Goal: Task Accomplishment & Management: Complete application form

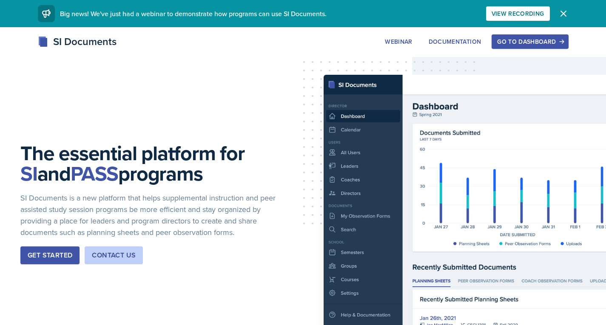
click at [525, 42] on div "Go to Dashboard" at bounding box center [529, 41] width 65 height 7
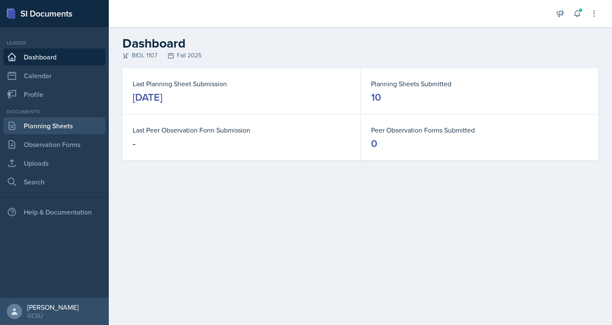
click at [51, 128] on link "Planning Sheets" at bounding box center [54, 125] width 102 height 17
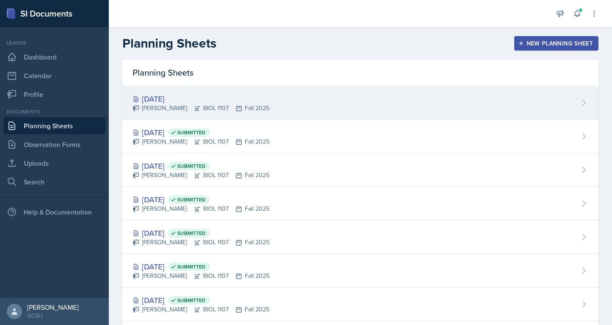
click at [165, 105] on div "[PERSON_NAME] BIOL 1107 Fall 2025" at bounding box center [201, 108] width 137 height 9
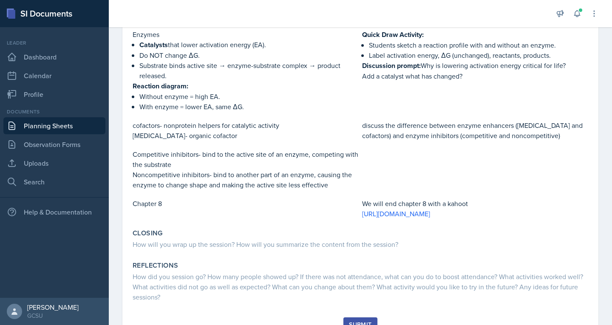
scroll to position [230, 0]
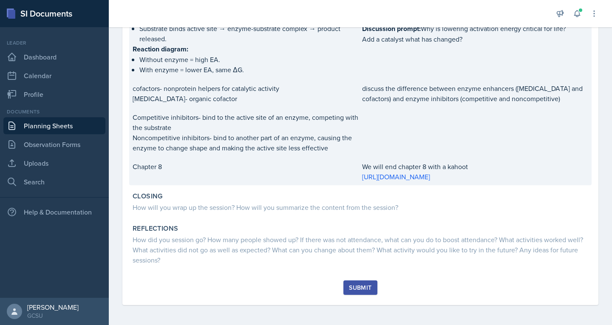
click at [296, 169] on p "Chapter 8" at bounding box center [246, 167] width 226 height 10
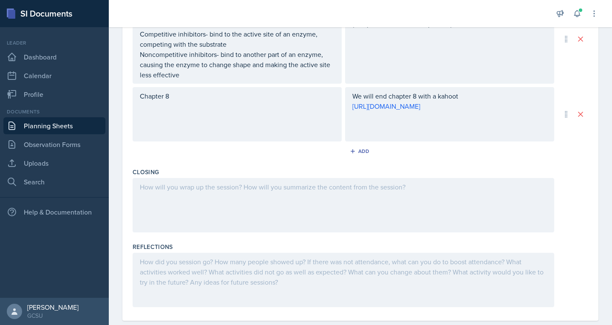
scroll to position [438, 0]
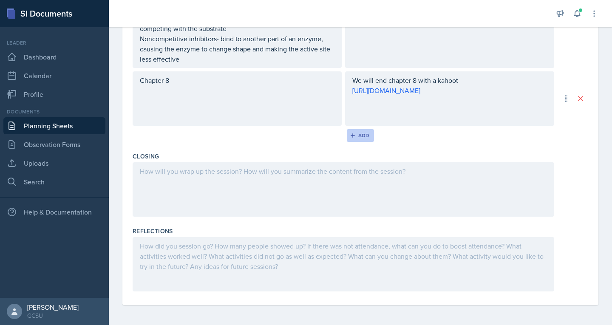
click at [360, 136] on div "Add" at bounding box center [361, 135] width 18 height 7
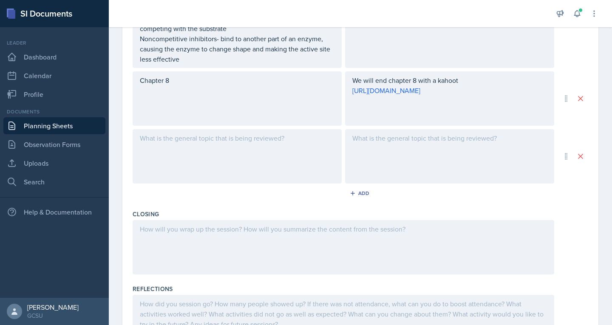
click at [243, 145] on div at bounding box center [237, 156] width 209 height 54
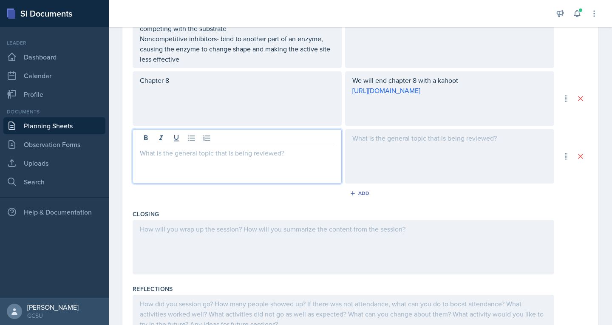
scroll to position [453, 0]
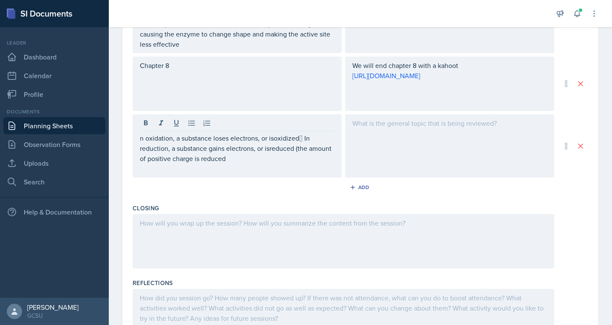
click at [138, 138] on div "n oxidation, a substance loses electrons, or isoxidized In reduction, a substa…" at bounding box center [237, 145] width 209 height 63
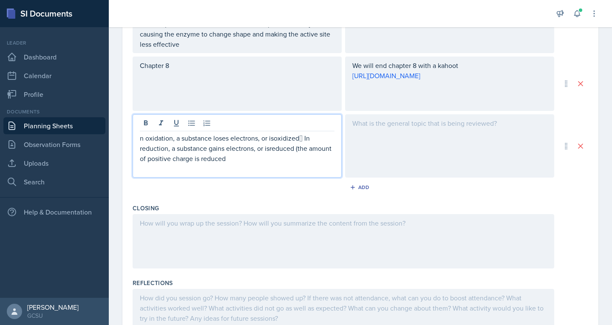
click at [145, 138] on p "n oxidation, a substance loses electrons, or isoxidized In reduction, a substa…" at bounding box center [237, 148] width 195 height 31
click at [277, 138] on p "Ooxidation- a substance loses electrons, or isoxidized In reduction, a substan…" at bounding box center [237, 148] width 195 height 31
click at [307, 138] on p "Ooxidation- a substance loses electrons, or is oxidized In reduction, a substa…" at bounding box center [237, 148] width 195 height 31
click at [179, 150] on p "In reduction, a substance gains electrons, or isreduced (the amount of positive…" at bounding box center [237, 153] width 195 height 20
click at [279, 148] on p "In reduction- a substance gains electrons, or isreduced (the amount of positive…" at bounding box center [237, 153] width 195 height 20
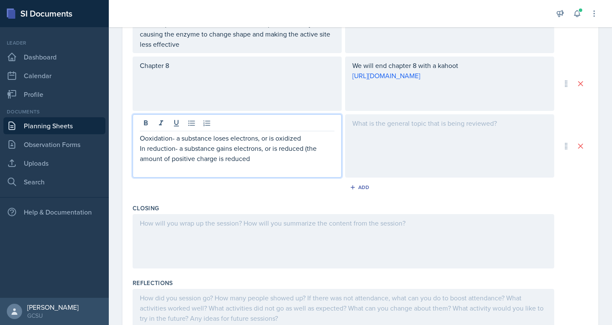
click at [145, 139] on p "Ooxidation- a substance loses electrons, or is oxidized" at bounding box center [237, 138] width 195 height 10
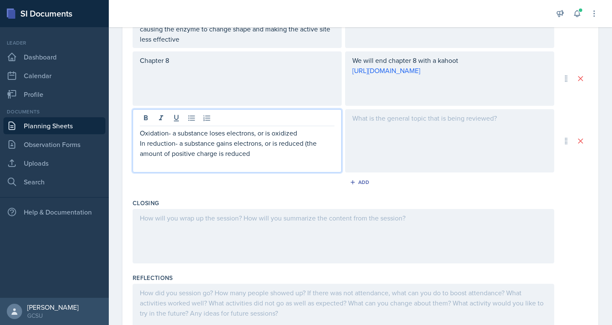
scroll to position [458, 0]
click at [148, 142] on p "In reduction- a substance gains electrons, or is reduced (the amount of positiv…" at bounding box center [237, 148] width 195 height 20
click at [384, 120] on div at bounding box center [449, 140] width 209 height 63
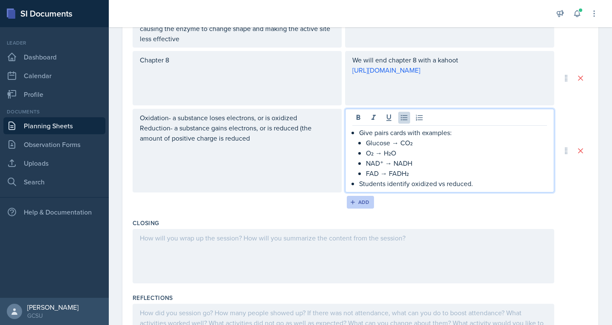
click at [358, 202] on div "Add" at bounding box center [361, 202] width 18 height 7
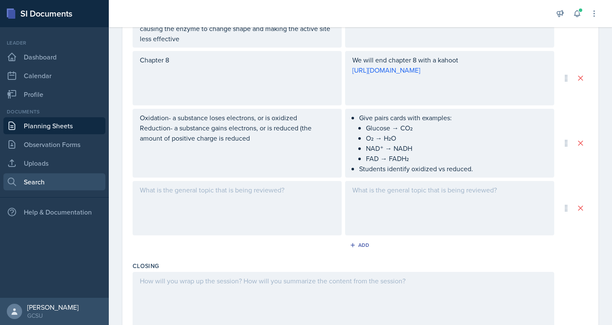
click at [41, 187] on link "Search" at bounding box center [54, 182] width 102 height 17
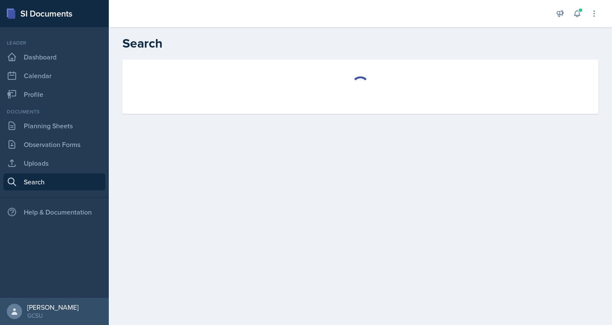
select select "all"
select select "1"
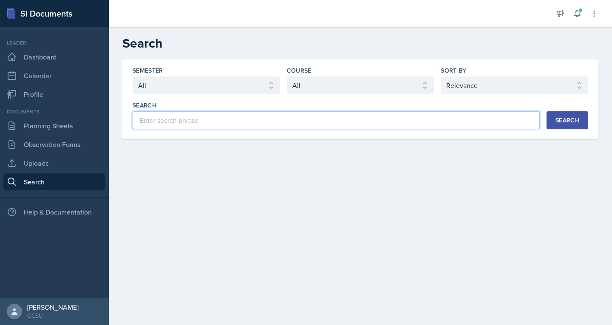
click at [278, 122] on input at bounding box center [336, 120] width 407 height 18
type input "chapter 9"
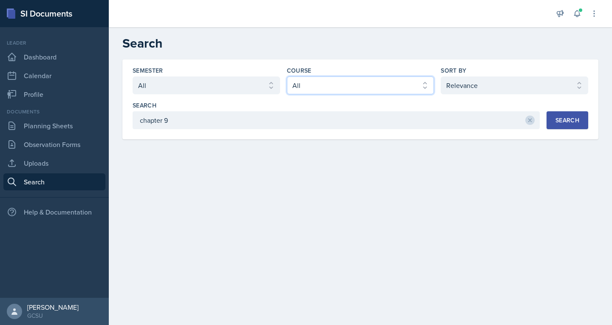
click at [305, 83] on select "Select course All ACCT 3101 ACCT 3102 ASTR 1000 BIOL 1100 BIOL 1107 BIOL 1108 B…" at bounding box center [361, 86] width 148 height 18
select select "6d02d006-d2ce-4ab3-bc11-53b48f3c94ca"
click at [287, 77] on select "Select course All ACCT 3101 ACCT 3102 ASTR 1000 BIOL 1100 BIOL 1107 BIOL 1108 B…" at bounding box center [361, 86] width 148 height 18
click at [573, 123] on div "Search" at bounding box center [568, 120] width 24 height 7
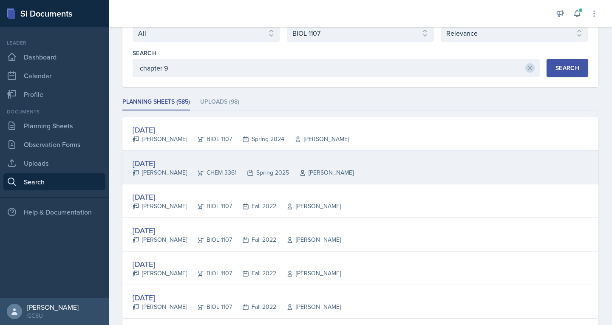
scroll to position [52, 0]
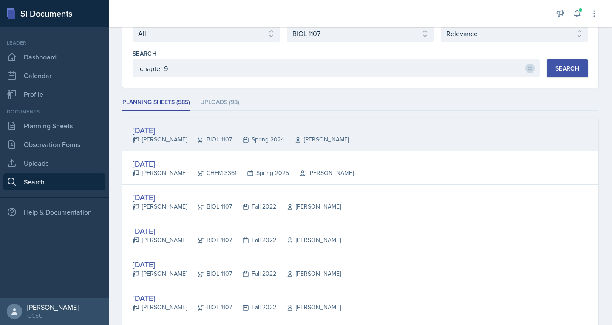
click at [232, 137] on div "Spring 2024" at bounding box center [258, 139] width 52 height 9
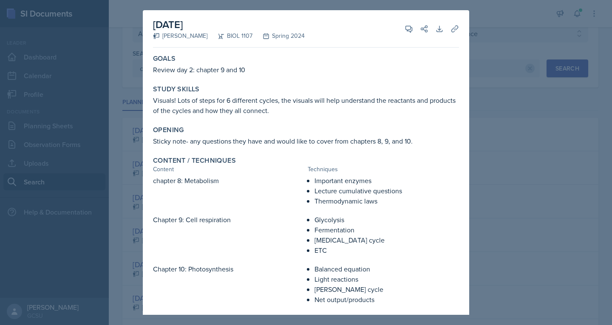
click at [476, 22] on div at bounding box center [306, 162] width 612 height 325
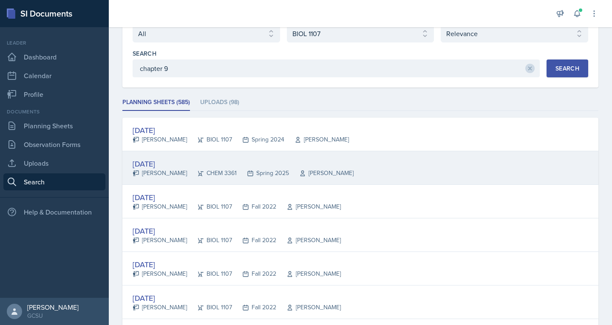
click at [171, 172] on div "[PERSON_NAME]" at bounding box center [160, 173] width 54 height 9
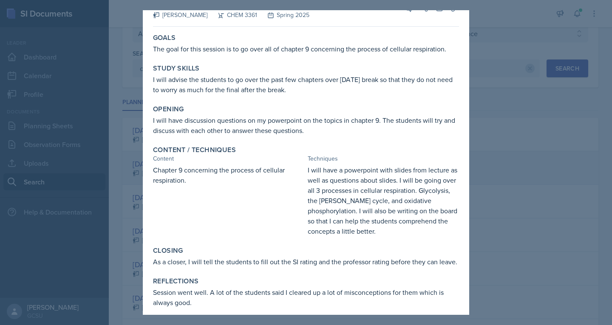
scroll to position [37, 0]
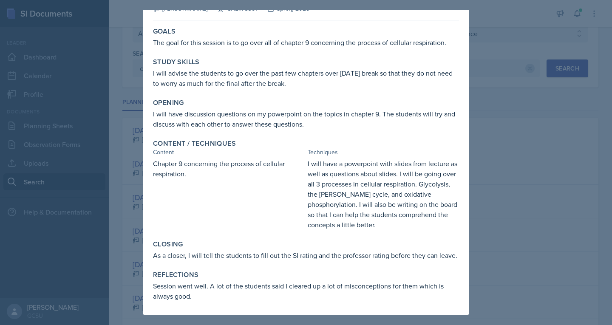
click at [133, 170] on div at bounding box center [306, 162] width 612 height 325
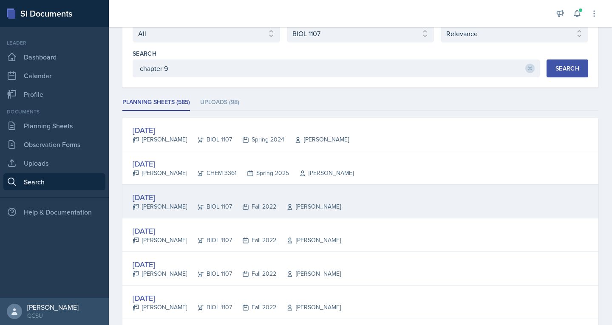
click at [159, 203] on div "[PERSON_NAME]" at bounding box center [160, 206] width 54 height 9
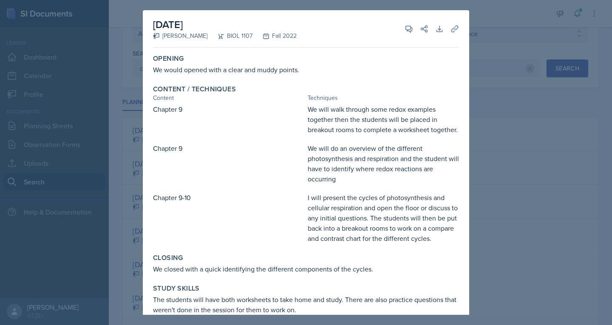
click at [495, 137] on div at bounding box center [306, 162] width 612 height 325
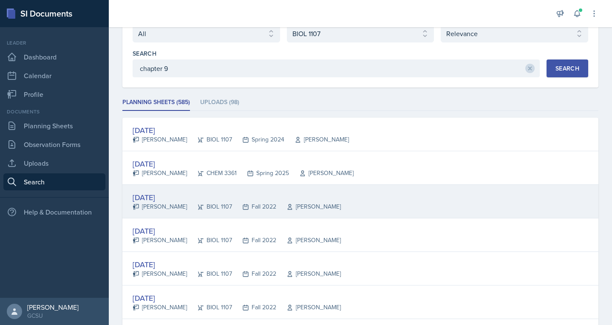
scroll to position [103, 0]
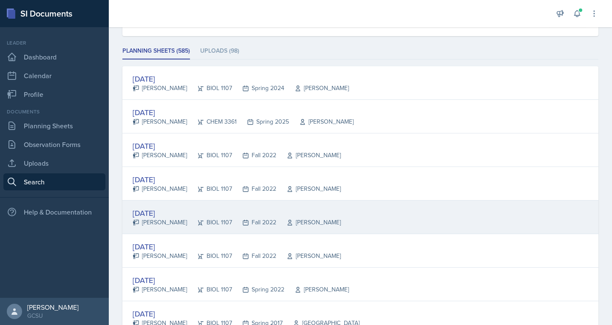
click at [156, 216] on div "[DATE]" at bounding box center [237, 213] width 208 height 11
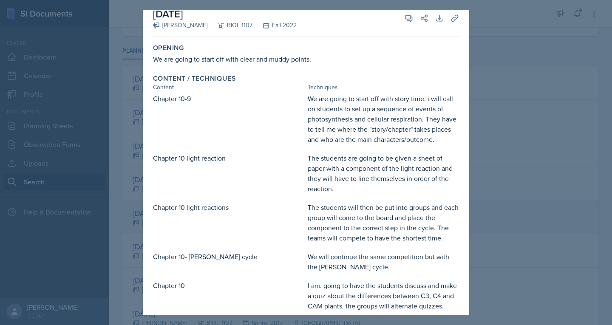
scroll to position [11, 0]
click at [506, 43] on div at bounding box center [306, 162] width 612 height 325
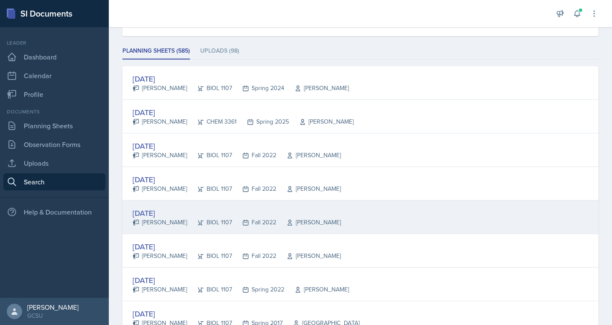
click at [168, 222] on div "[PERSON_NAME]" at bounding box center [160, 222] width 54 height 9
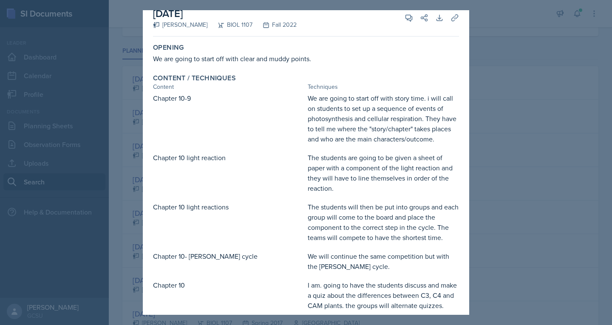
click at [524, 69] on div at bounding box center [306, 162] width 612 height 325
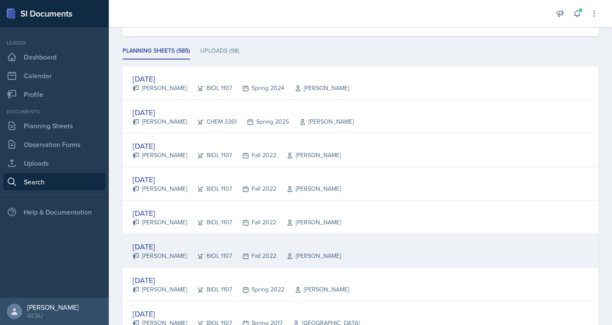
click at [178, 250] on div "[DATE]" at bounding box center [237, 246] width 208 height 11
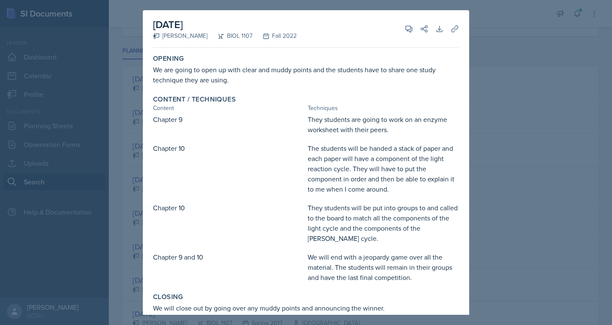
click at [510, 87] on div at bounding box center [306, 162] width 612 height 325
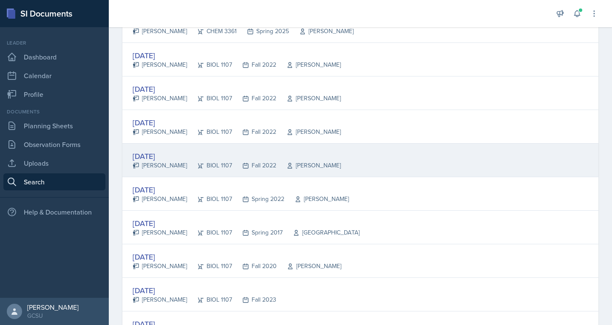
scroll to position [201, 0]
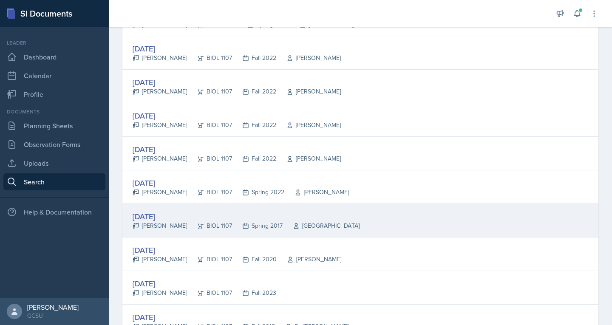
click at [157, 216] on div "[DATE]" at bounding box center [246, 216] width 227 height 11
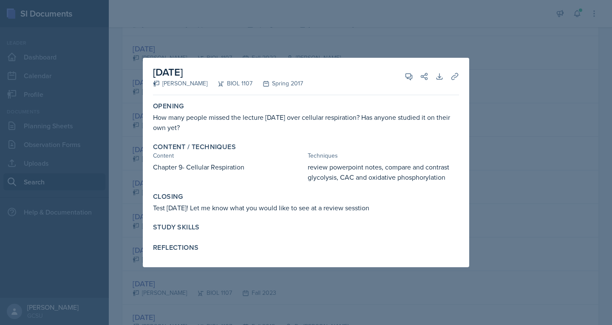
click at [405, 36] on div at bounding box center [306, 162] width 612 height 325
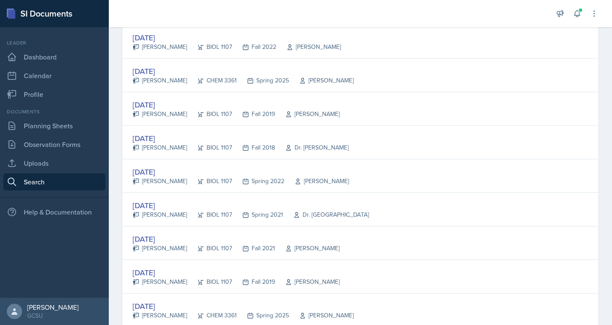
scroll to position [517, 0]
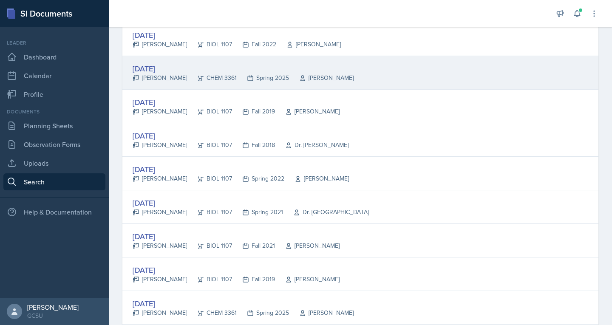
click at [177, 70] on div "[DATE]" at bounding box center [243, 68] width 221 height 11
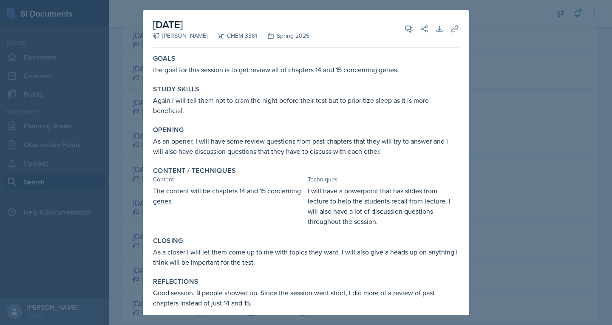
click at [531, 85] on div at bounding box center [306, 162] width 612 height 325
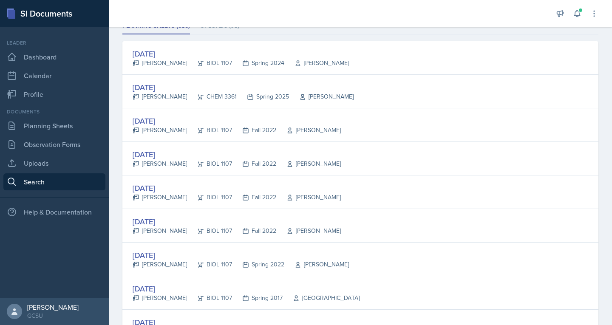
scroll to position [0, 0]
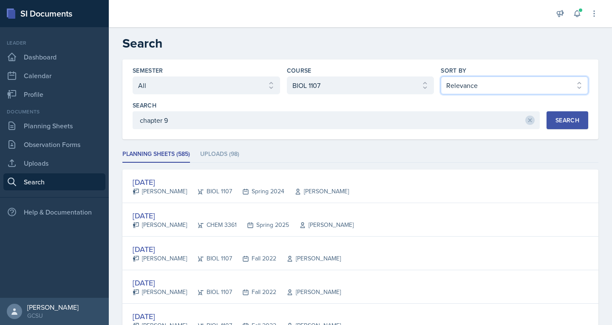
click at [525, 82] on select "Select sort by Relevance Document Date (Asc) Document Date (Desc)" at bounding box center [515, 86] width 148 height 18
click at [441, 77] on select "Select sort by Relevance Document Date (Asc) Document Date (Desc)" at bounding box center [515, 86] width 148 height 18
click at [541, 90] on select "Select sort by Relevance Document Date (Asc) Document Date (Desc)" at bounding box center [515, 86] width 148 height 18
select select "3"
click at [441, 77] on select "Select sort by Relevance Document Date (Asc) Document Date (Desc)" at bounding box center [515, 86] width 148 height 18
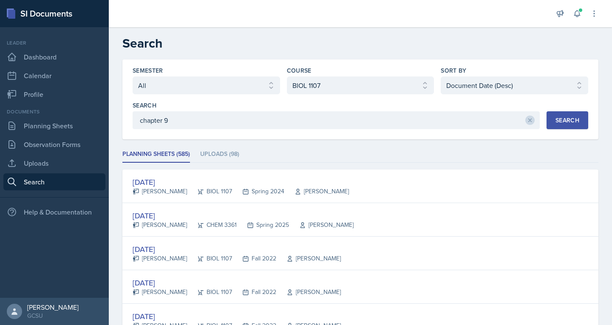
click at [556, 118] on div "Search" at bounding box center [568, 120] width 24 height 7
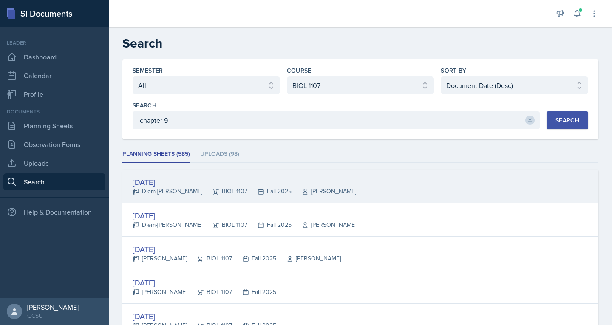
click at [179, 189] on div "Diem-[PERSON_NAME]" at bounding box center [168, 191] width 70 height 9
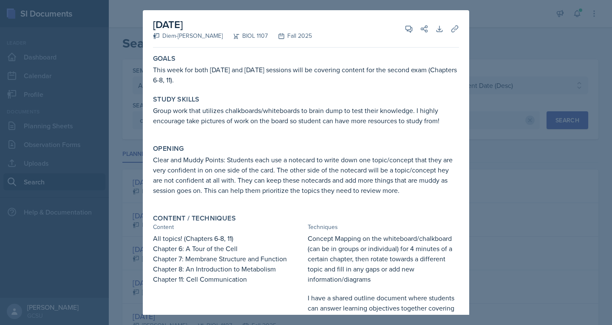
click at [548, 77] on div at bounding box center [306, 162] width 612 height 325
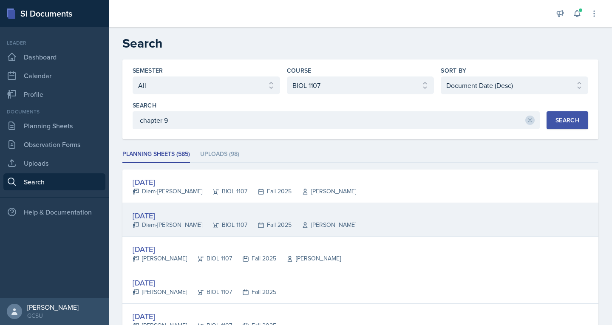
click at [174, 225] on div "Diem-[PERSON_NAME]" at bounding box center [168, 225] width 70 height 9
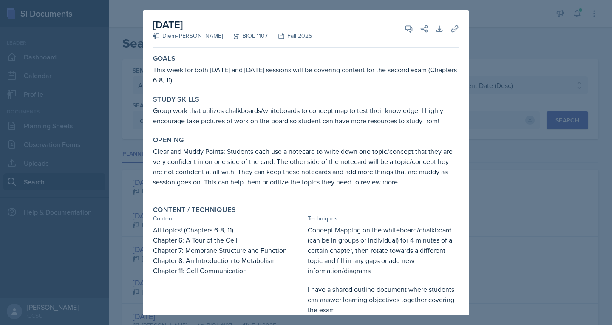
click at [519, 79] on div at bounding box center [306, 162] width 612 height 325
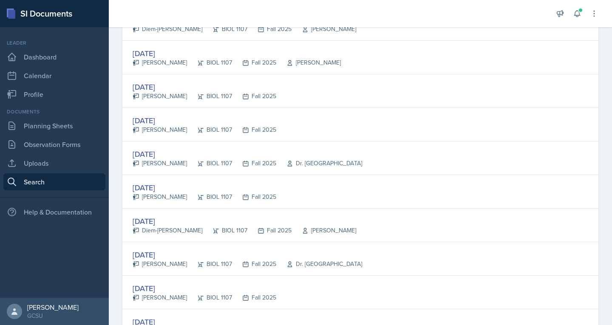
scroll to position [196, 0]
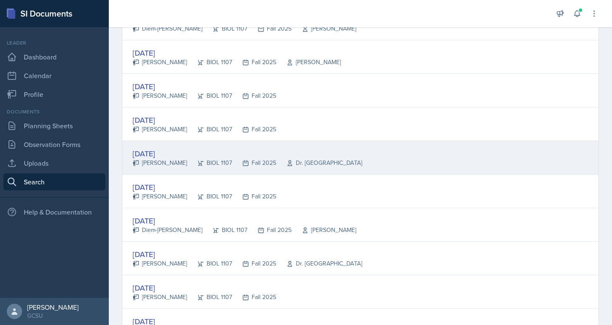
click at [260, 157] on div "[DATE]" at bounding box center [248, 153] width 230 height 11
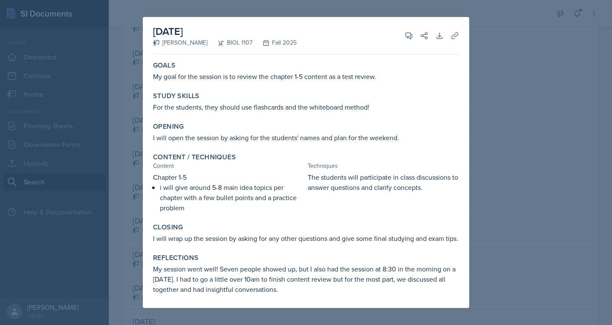
click at [506, 101] on div at bounding box center [306, 162] width 612 height 325
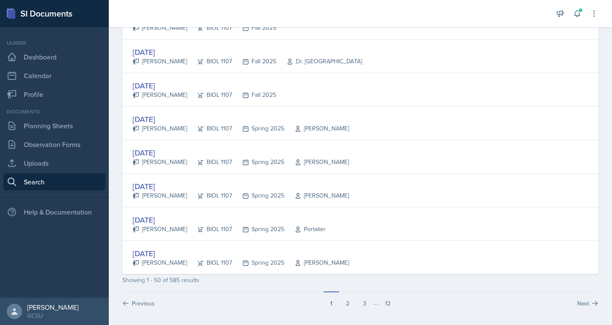
scroll to position [1578, 0]
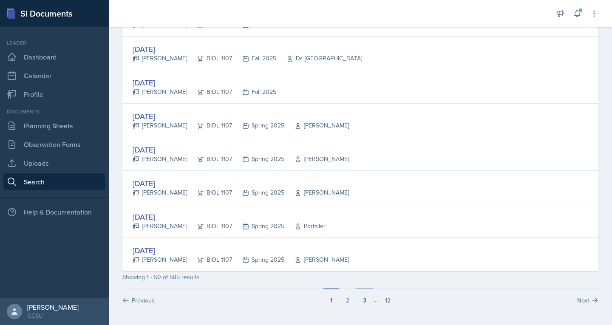
click at [366, 301] on button "3" at bounding box center [364, 297] width 17 height 16
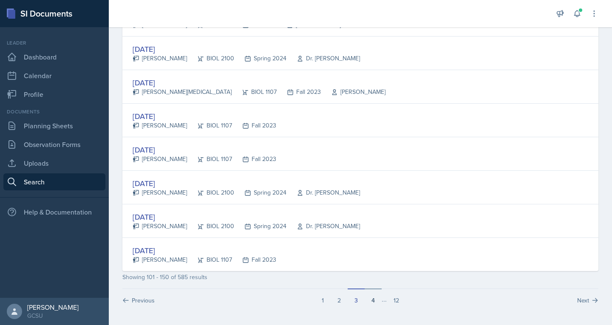
click at [370, 301] on button "4" at bounding box center [373, 297] width 17 height 16
click at [371, 301] on button "5" at bounding box center [375, 297] width 17 height 16
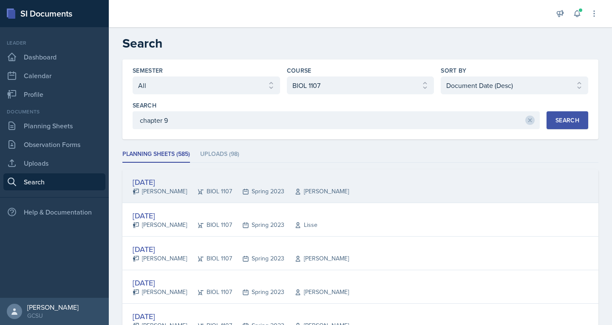
click at [159, 187] on div "[PERSON_NAME]" at bounding box center [160, 191] width 54 height 9
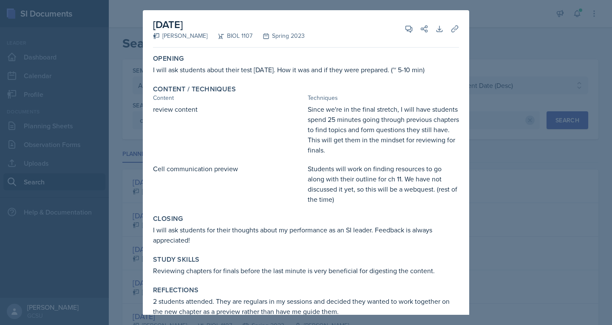
click at [489, 75] on div at bounding box center [306, 162] width 612 height 325
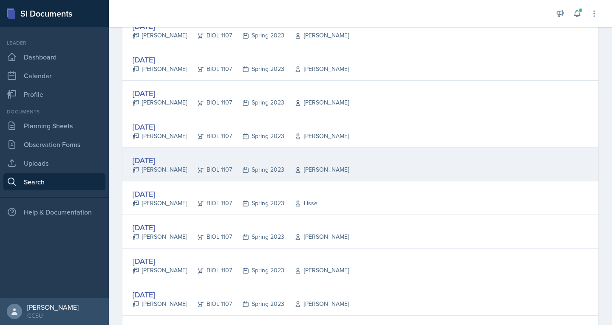
scroll to position [224, 0]
click at [163, 166] on div "[PERSON_NAME]" at bounding box center [160, 169] width 54 height 9
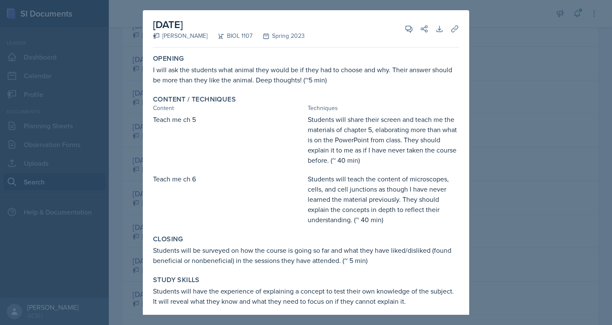
click at [128, 168] on div at bounding box center [306, 162] width 612 height 325
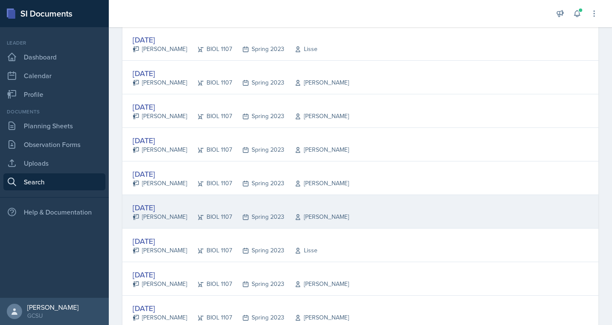
scroll to position [176, 0]
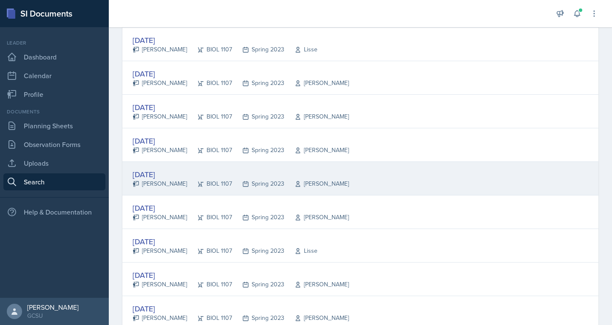
click at [151, 182] on div "[PERSON_NAME]" at bounding box center [160, 183] width 54 height 9
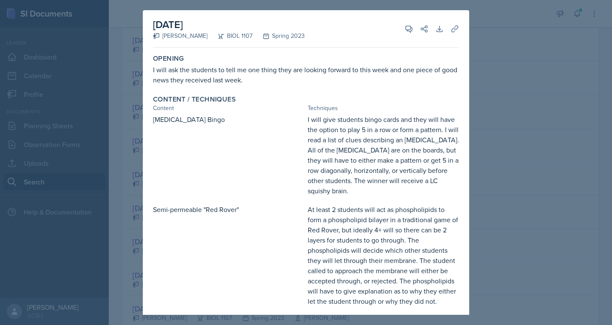
click at [136, 170] on div at bounding box center [306, 162] width 612 height 325
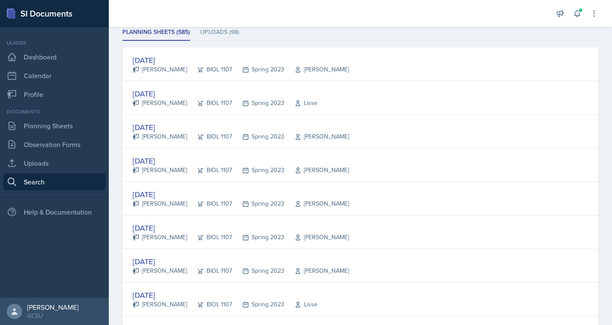
scroll to position [122, 0]
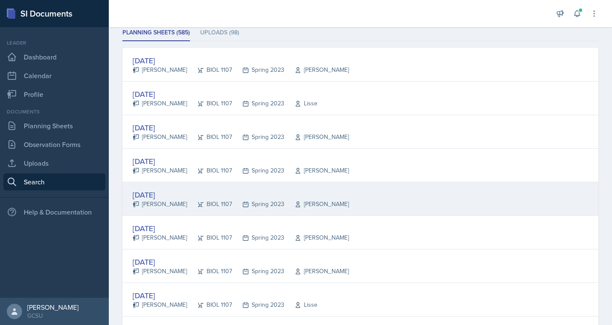
click at [150, 196] on div "[DATE]" at bounding box center [241, 194] width 216 height 11
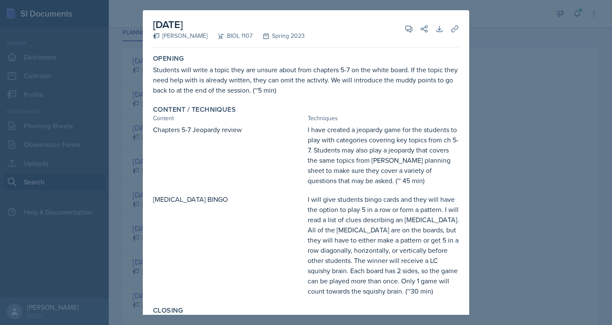
click at [122, 189] on div at bounding box center [306, 162] width 612 height 325
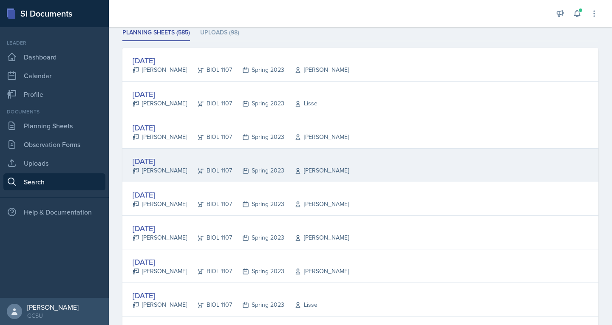
click at [160, 162] on div "[DATE]" at bounding box center [241, 161] width 216 height 11
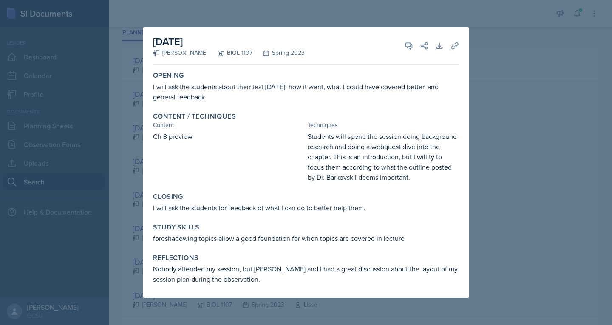
click at [129, 161] on div at bounding box center [306, 162] width 612 height 325
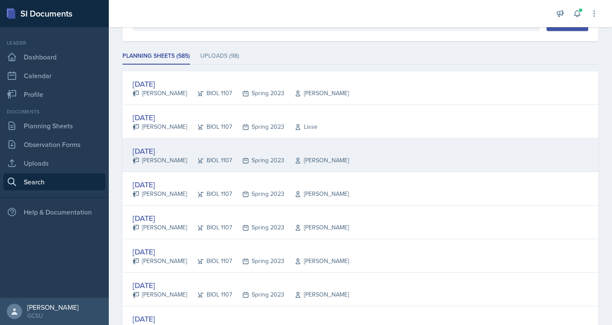
scroll to position [92, 0]
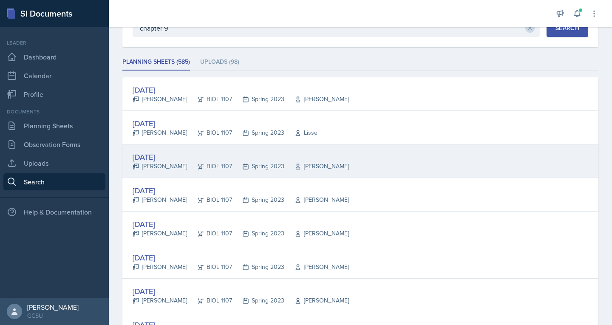
click at [156, 160] on div "[DATE]" at bounding box center [241, 156] width 216 height 11
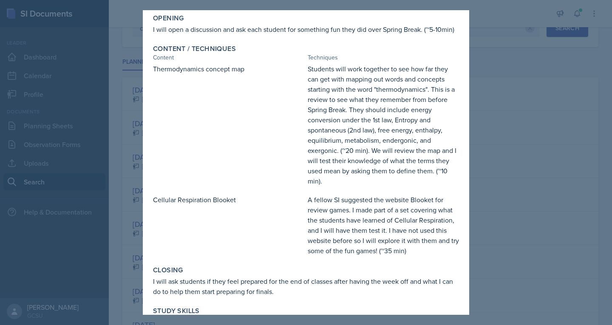
scroll to position [37, 0]
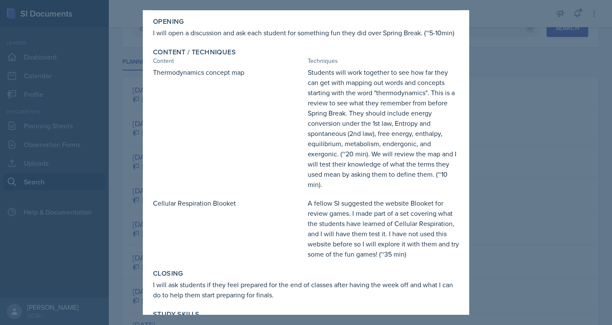
click at [141, 199] on div at bounding box center [306, 162] width 612 height 325
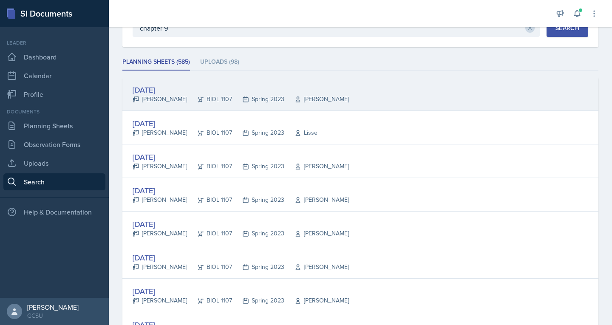
click at [149, 99] on div "[PERSON_NAME]" at bounding box center [160, 99] width 54 height 9
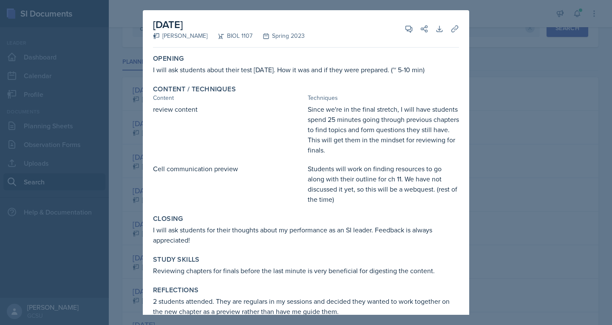
click at [120, 174] on div at bounding box center [306, 162] width 612 height 325
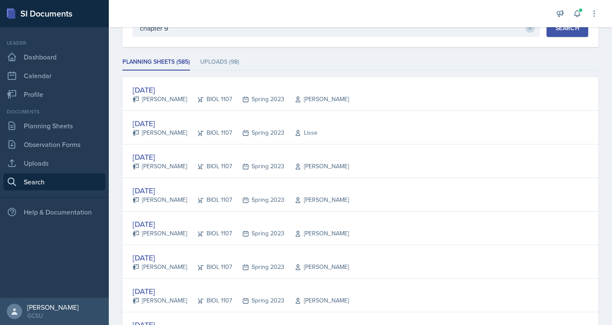
scroll to position [88, 0]
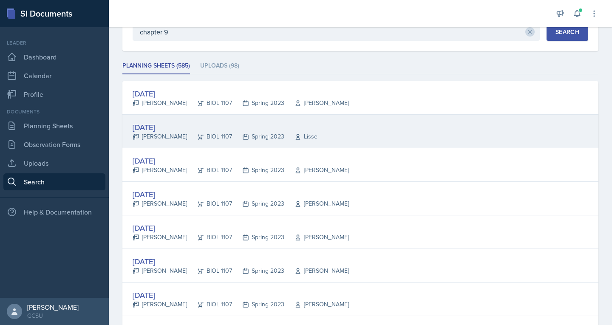
click at [166, 120] on div "[DATE] [PERSON_NAME] BIOL 1107 Spring 2023 [GEOGRAPHIC_DATA]" at bounding box center [360, 132] width 476 height 34
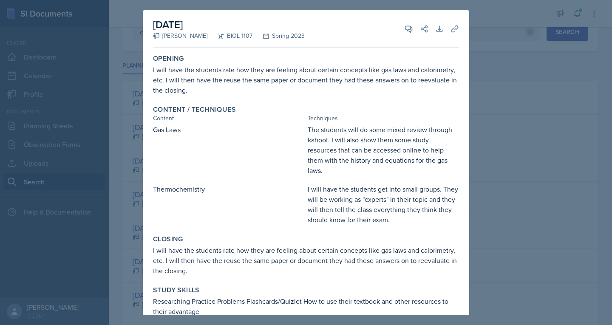
click at [127, 157] on div at bounding box center [306, 162] width 612 height 325
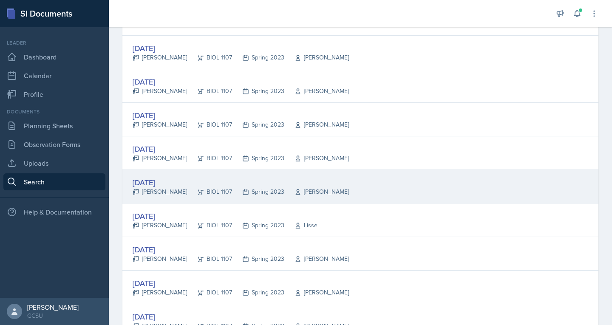
scroll to position [202, 0]
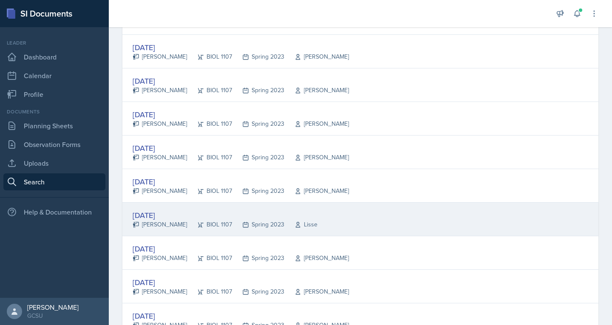
click at [158, 228] on div "[PERSON_NAME]" at bounding box center [160, 224] width 54 height 9
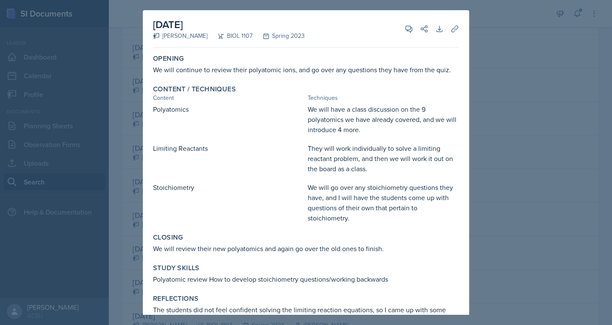
click at [129, 180] on div at bounding box center [306, 162] width 612 height 325
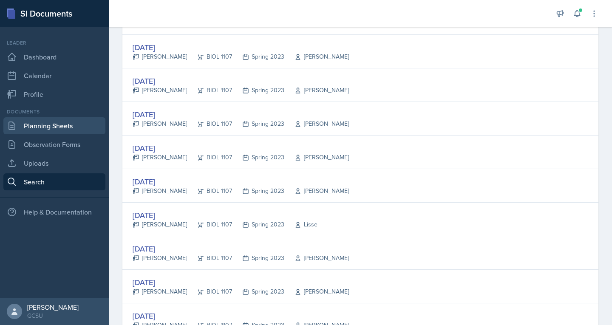
click at [34, 125] on link "Planning Sheets" at bounding box center [54, 125] width 102 height 17
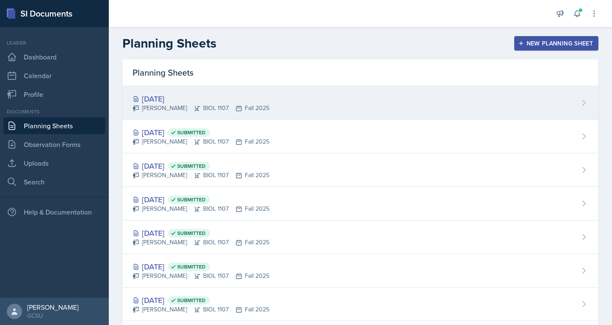
click at [171, 107] on div "[PERSON_NAME] BIOL 1107 Fall 2025" at bounding box center [201, 108] width 137 height 9
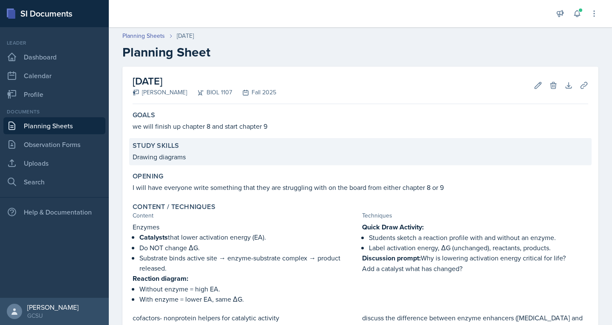
scroll to position [299, 0]
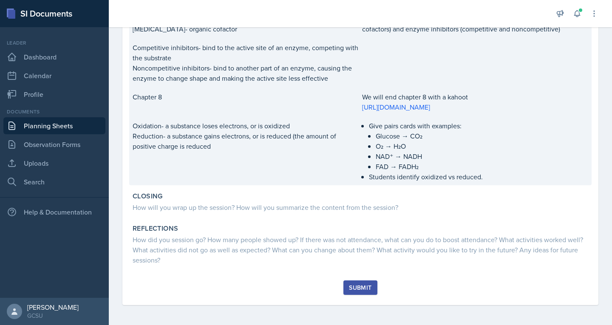
click at [255, 175] on div "Oxidation- a substance loses electrons, or is oxidized Reduction- a substance g…" at bounding box center [246, 151] width 226 height 61
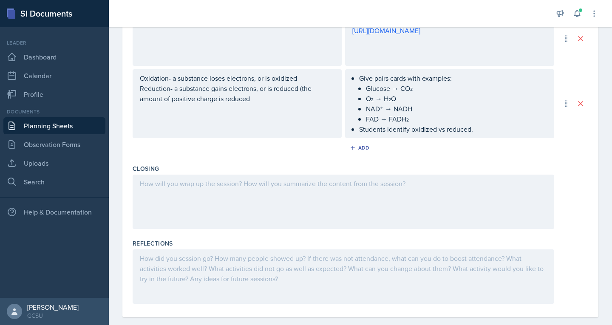
scroll to position [510, 0]
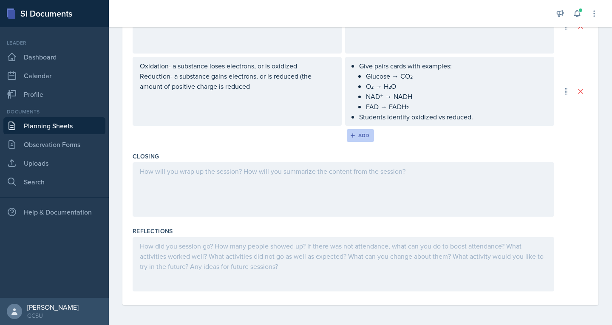
click at [356, 137] on div "Add" at bounding box center [361, 135] width 18 height 7
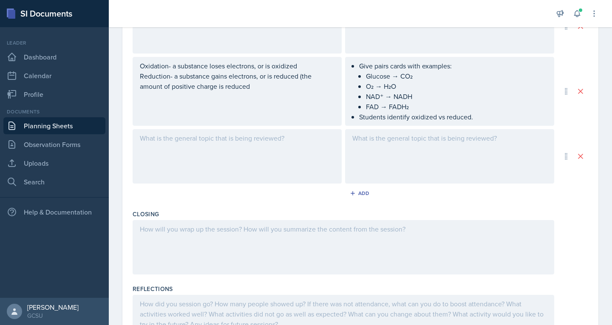
click at [267, 144] on div at bounding box center [237, 156] width 209 height 54
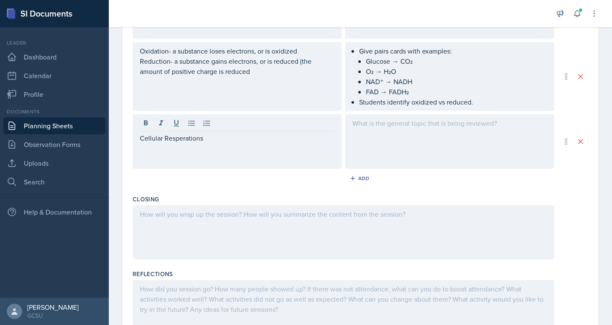
click at [192, 149] on div "Cellular Resperations" at bounding box center [237, 141] width 209 height 54
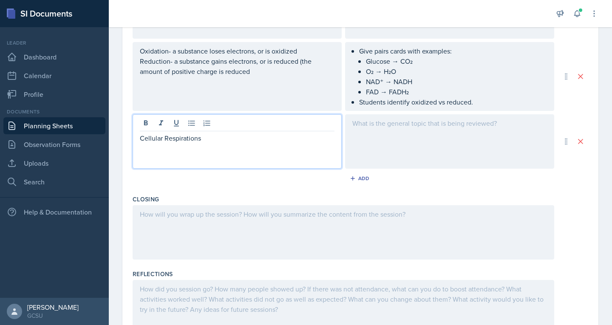
click at [417, 143] on div at bounding box center [449, 141] width 209 height 54
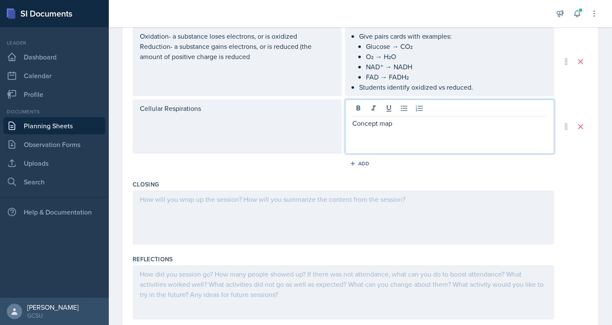
click at [219, 128] on div "Cellular Respirations" at bounding box center [237, 127] width 209 height 54
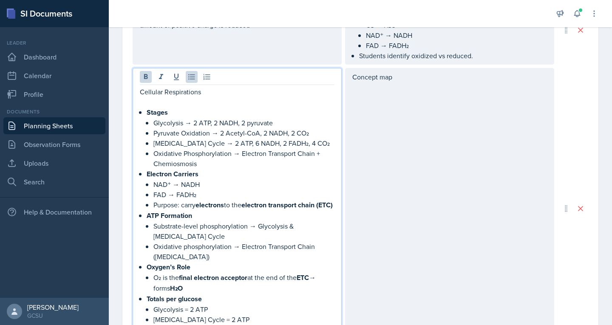
scroll to position [571, 0]
click at [299, 168] on p "Oxidative Phosphorylation → Electron Transport Chain + Chemiosmosis" at bounding box center [244, 159] width 181 height 20
click at [413, 81] on p "Concept map" at bounding box center [450, 77] width 195 height 10
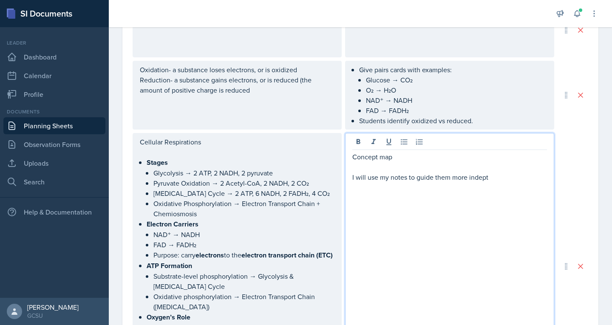
scroll to position [507, 0]
click at [471, 180] on p "I will use my notes to guide them more indept" at bounding box center [450, 177] width 195 height 10
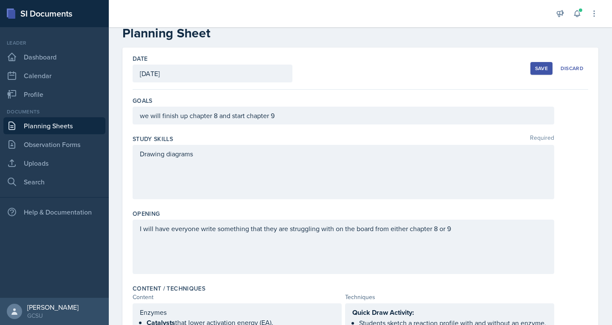
scroll to position [0, 0]
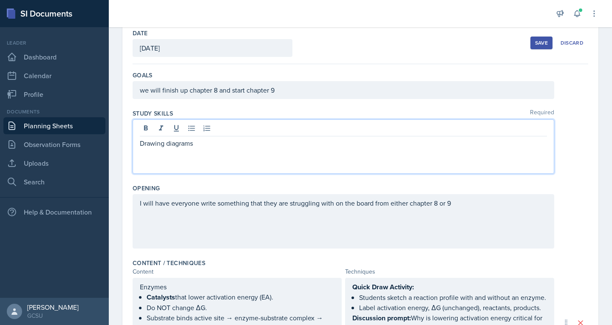
drag, startPoint x: 283, startPoint y: 240, endPoint x: 238, endPoint y: 138, distance: 111.6
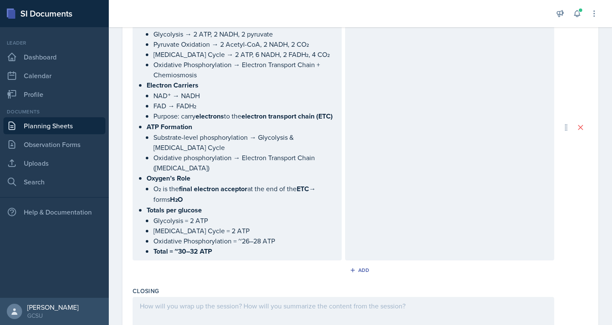
scroll to position [789, 0]
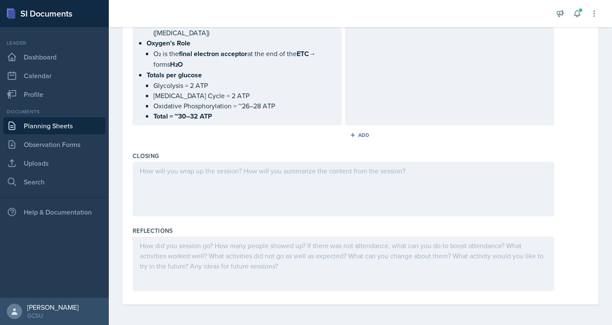
click at [223, 174] on div at bounding box center [344, 189] width 422 height 54
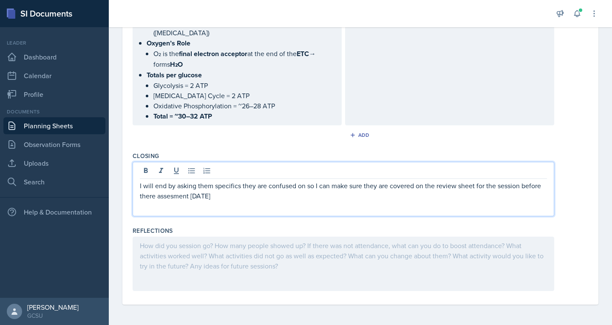
click at [195, 196] on p "I will end by asking them specifics they are confused on so I can make sure the…" at bounding box center [343, 191] width 407 height 20
click at [240, 200] on p "I will end by asking them specifics they are confused on so I can make sure the…" at bounding box center [343, 191] width 407 height 20
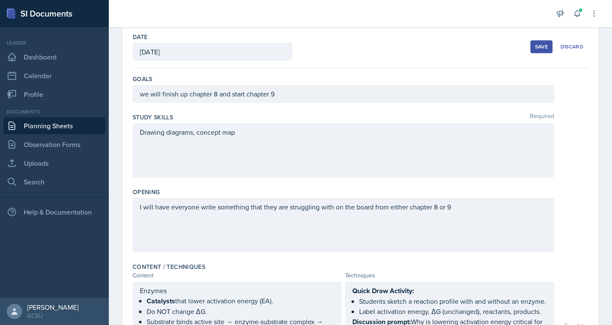
scroll to position [0, 0]
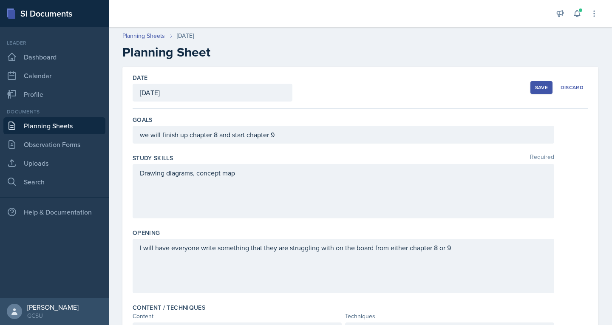
click at [542, 90] on button "Save" at bounding box center [542, 87] width 22 height 13
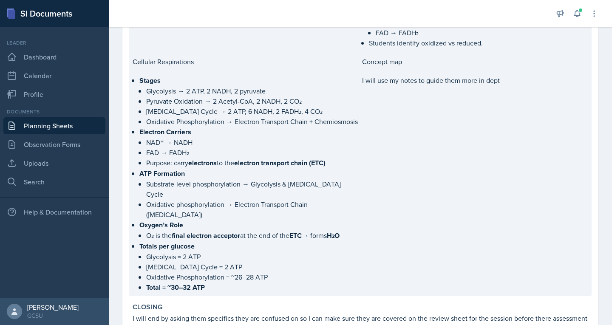
scroll to position [434, 0]
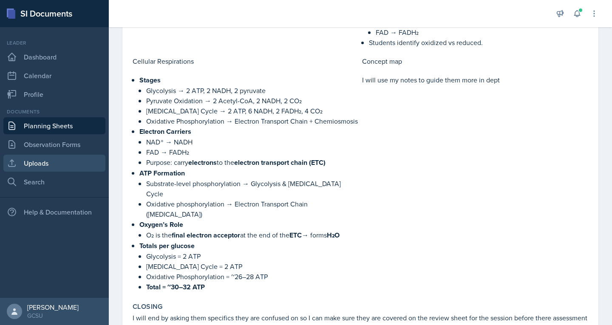
click at [54, 163] on link "Uploads" at bounding box center [54, 163] width 102 height 17
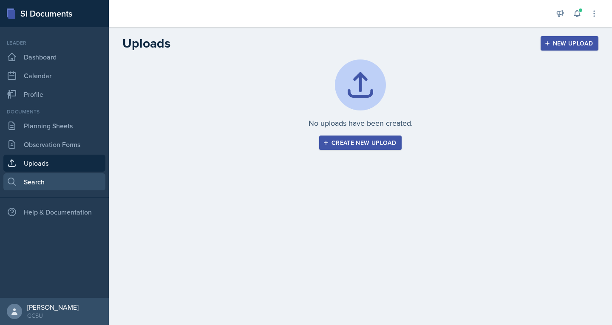
click at [43, 182] on link "Search" at bounding box center [54, 182] width 102 height 17
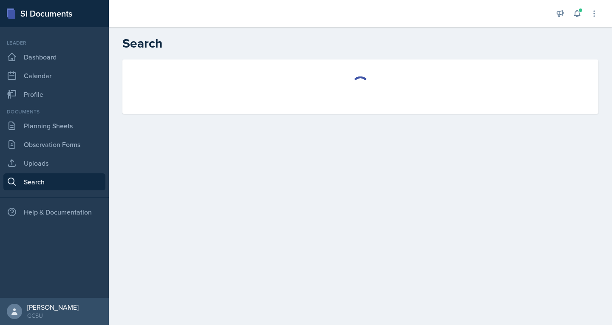
select select "all"
select select "1"
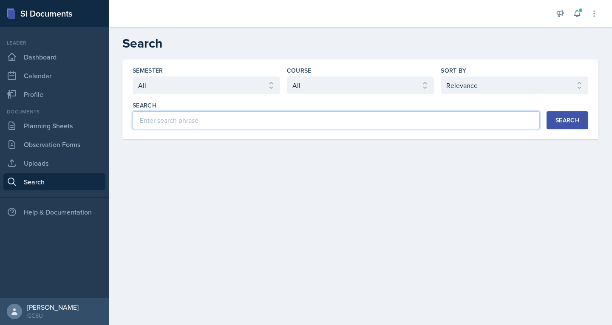
click at [363, 116] on input at bounding box center [336, 120] width 407 height 18
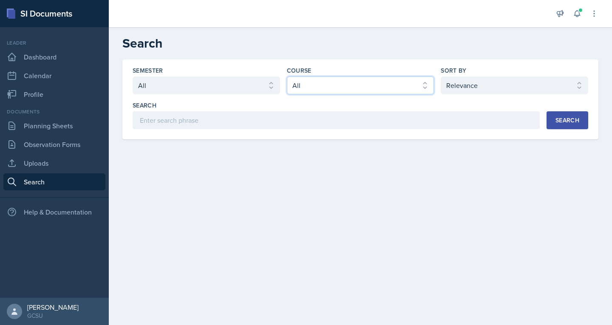
click at [351, 89] on select "Select course All ACCT 3101 ACCT 3102 ASTR 1000 BIOL 1100 BIOL 1107 BIOL 1108 B…" at bounding box center [361, 86] width 148 height 18
select select "6d02d006-d2ce-4ab3-bc11-53b48f3c94ca"
click at [287, 77] on select "Select course All ACCT 3101 ACCT 3102 ASTR 1000 BIOL 1100 BIOL 1107 BIOL 1108 B…" at bounding box center [361, 86] width 148 height 18
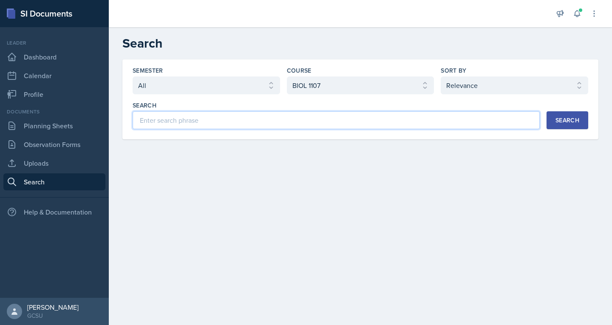
click at [277, 121] on input at bounding box center [336, 120] width 407 height 18
type input "chapter 9"
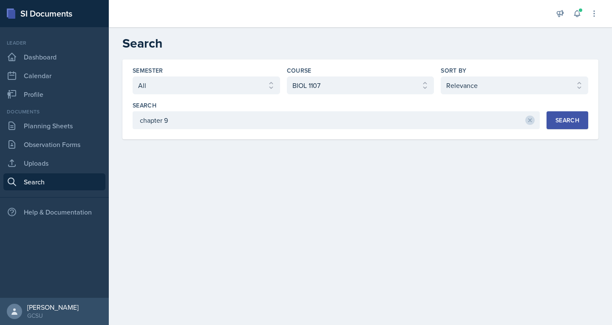
click at [567, 124] on div "Search" at bounding box center [568, 120] width 24 height 7
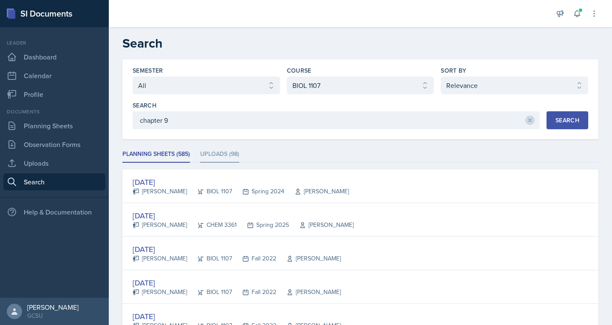
click at [233, 156] on li "Uploads (98)" at bounding box center [219, 154] width 39 height 17
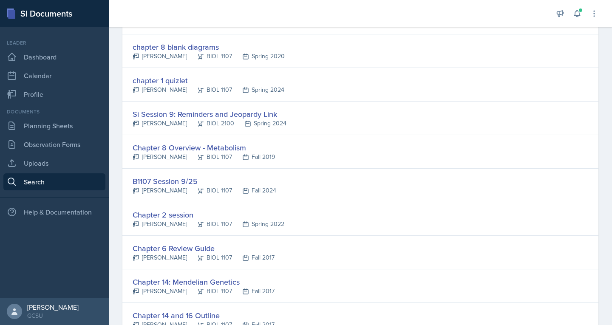
scroll to position [1083, 0]
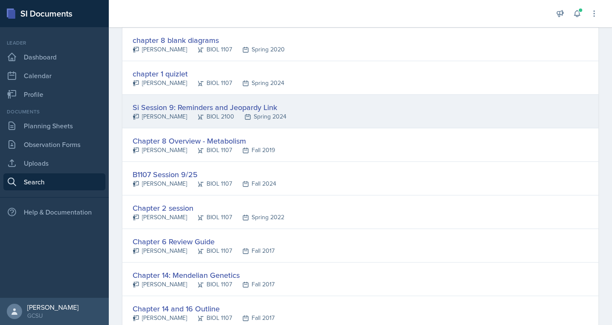
click at [210, 110] on div "Si Session 9: Reminders and Jeopardy Link" at bounding box center [210, 107] width 154 height 11
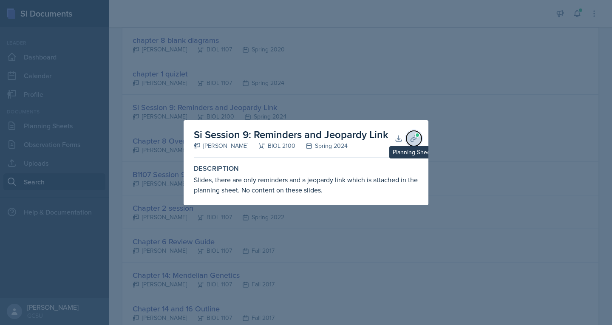
click at [415, 139] on icon at bounding box center [414, 138] width 9 height 9
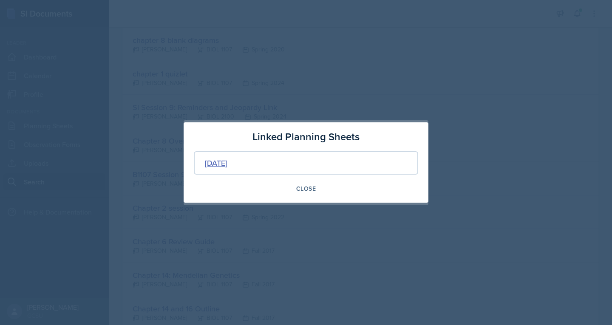
click at [228, 165] on div "[DATE]" at bounding box center [216, 162] width 23 height 11
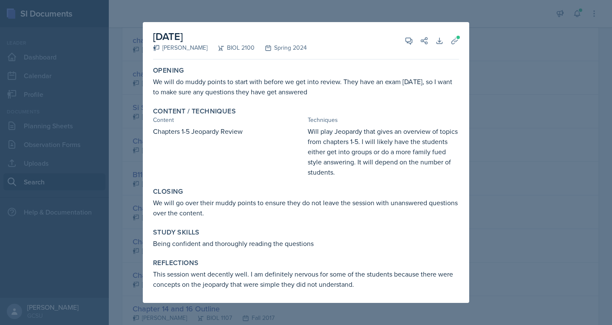
click at [514, 102] on div at bounding box center [306, 162] width 612 height 325
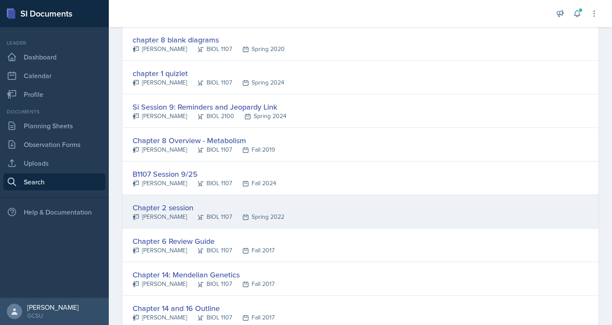
scroll to position [1085, 0]
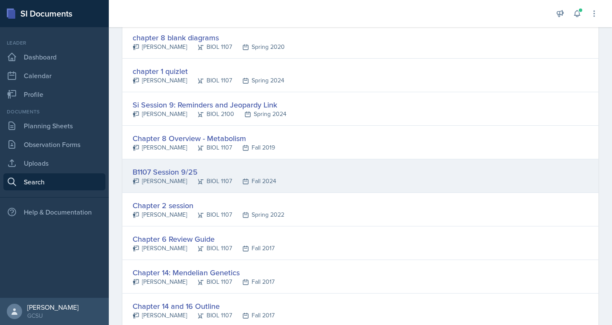
click at [174, 174] on div "B1107 Session 9/25" at bounding box center [205, 171] width 144 height 11
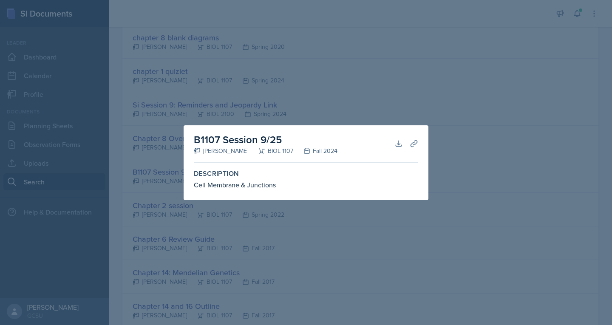
click at [165, 188] on div at bounding box center [306, 162] width 612 height 325
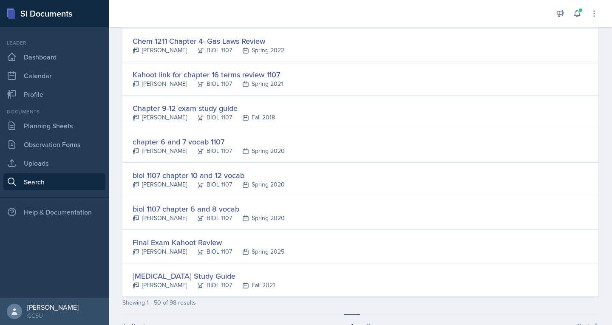
scroll to position [1554, 0]
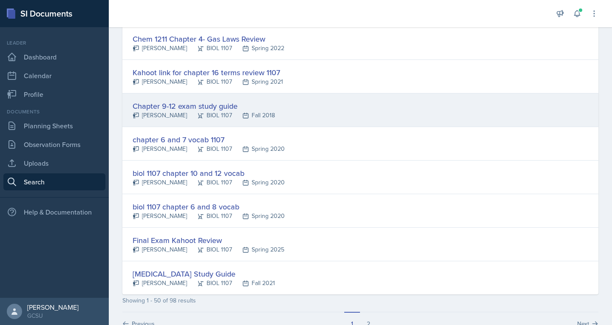
click at [171, 112] on div "[PERSON_NAME]" at bounding box center [160, 115] width 54 height 9
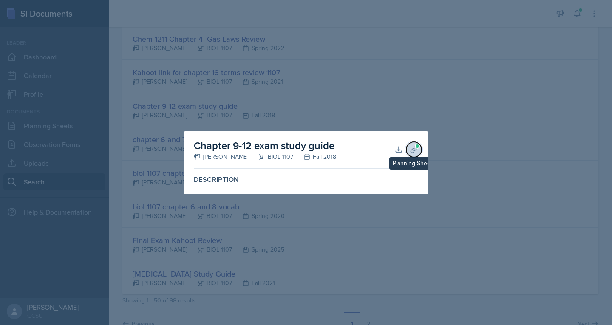
click at [418, 147] on span at bounding box center [417, 146] width 5 height 5
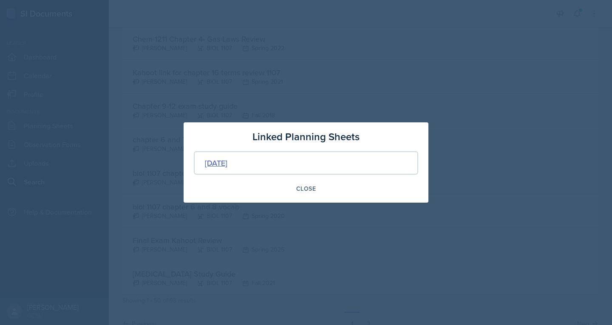
click at [228, 162] on div "[DATE]" at bounding box center [216, 162] width 23 height 11
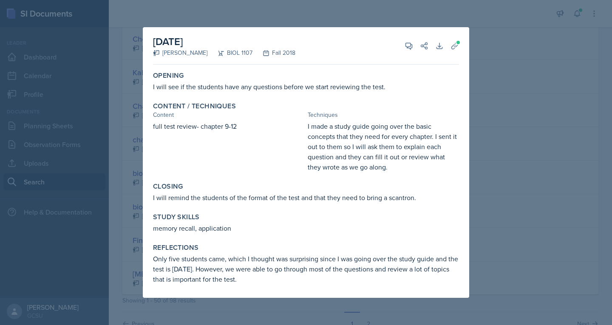
click at [143, 224] on div "[DATE] [PERSON_NAME] BIOL 1107 Fall 2018 View Comments Comments Send Share Down…" at bounding box center [306, 162] width 327 height 271
click at [130, 199] on div at bounding box center [306, 162] width 612 height 325
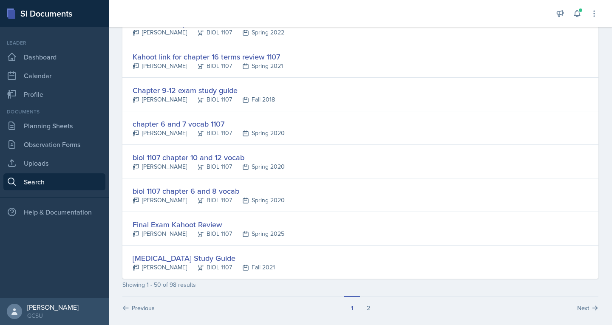
scroll to position [1578, 0]
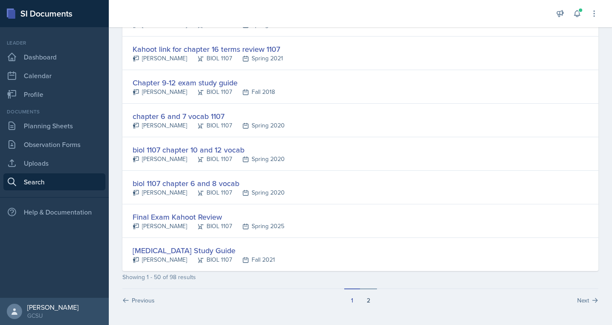
click at [366, 301] on button "2" at bounding box center [368, 297] width 17 height 16
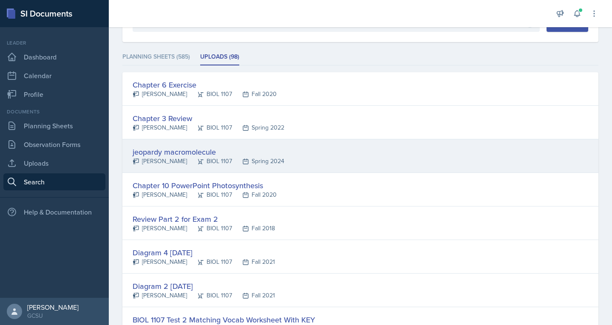
scroll to position [0, 0]
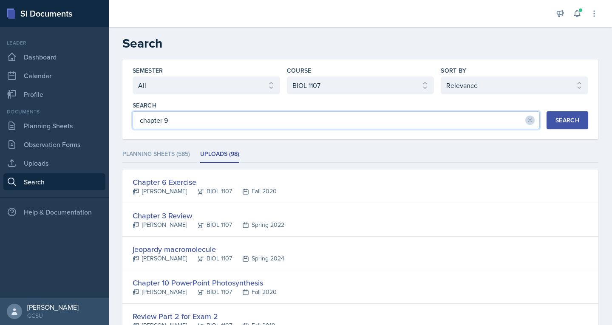
click at [252, 119] on input "chapter 9" at bounding box center [336, 120] width 407 height 18
type input "cellular respiration"
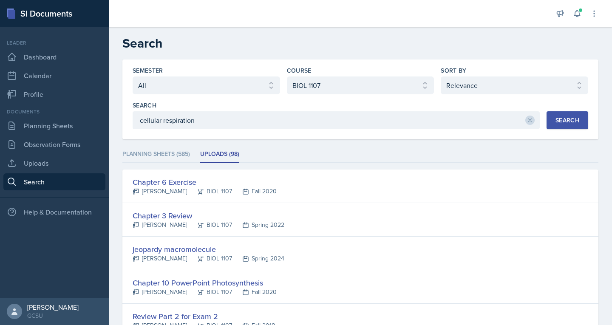
click at [556, 119] on div "Search" at bounding box center [568, 120] width 24 height 7
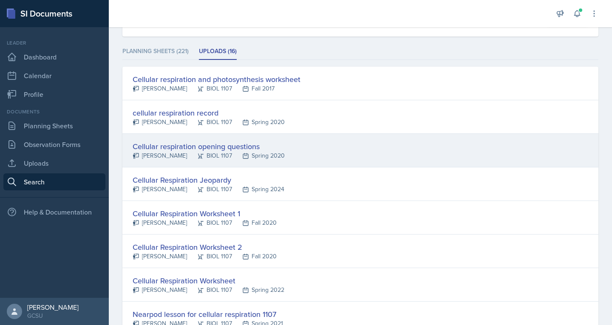
scroll to position [104, 0]
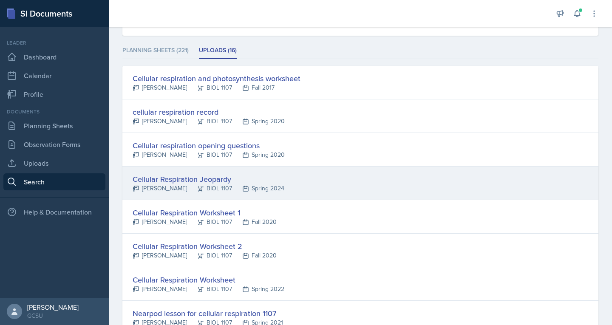
click at [166, 180] on div "Cellular Respiration Jeopardy" at bounding box center [209, 179] width 152 height 11
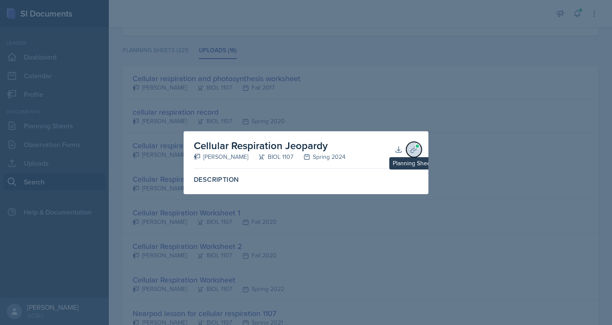
click at [413, 153] on icon at bounding box center [414, 149] width 9 height 9
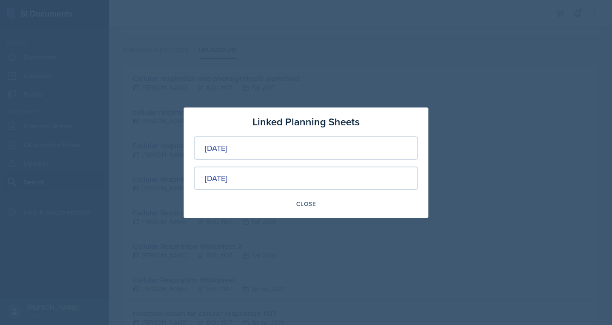
click at [258, 178] on div "[DATE]" at bounding box center [306, 178] width 225 height 23
click at [216, 178] on div "[DATE]" at bounding box center [216, 178] width 23 height 11
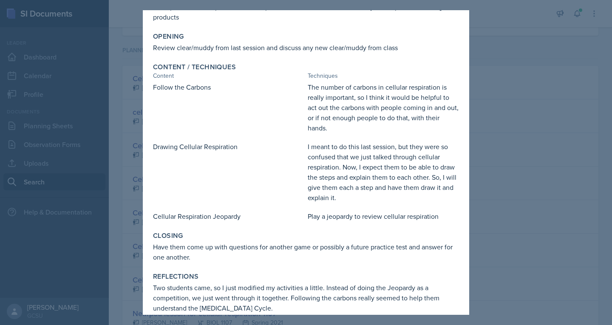
scroll to position [105, 0]
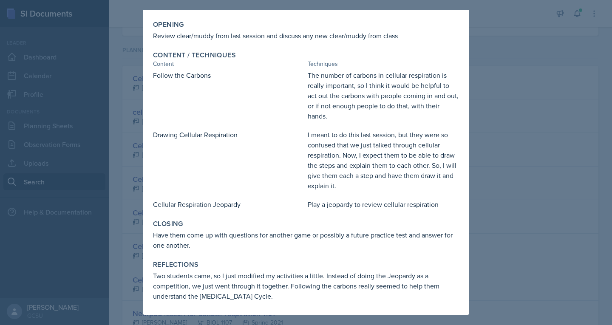
click at [132, 145] on div at bounding box center [306, 162] width 612 height 325
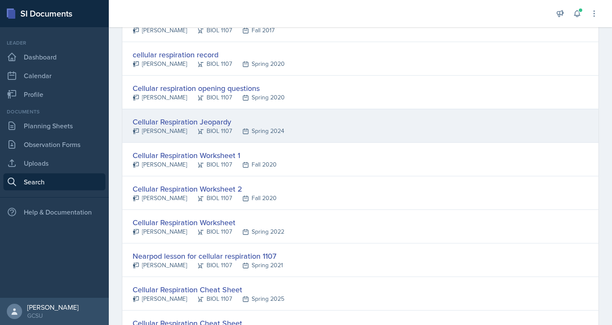
scroll to position [162, 0]
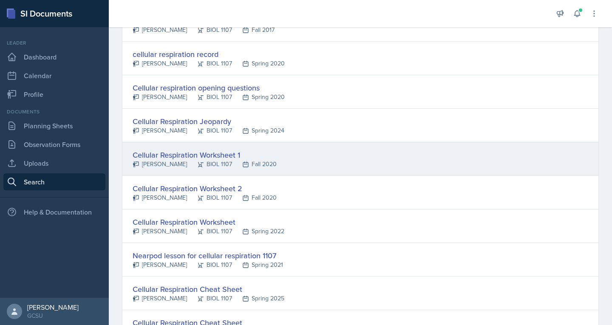
click at [179, 153] on div "Cellular Respiration Worksheet 1" at bounding box center [205, 154] width 144 height 11
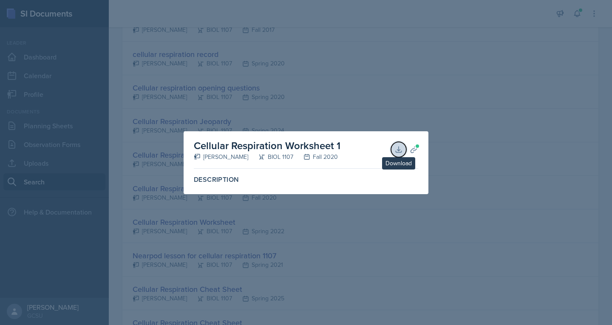
click at [404, 150] on button "Download" at bounding box center [398, 149] width 15 height 15
click at [288, 70] on div at bounding box center [306, 162] width 612 height 325
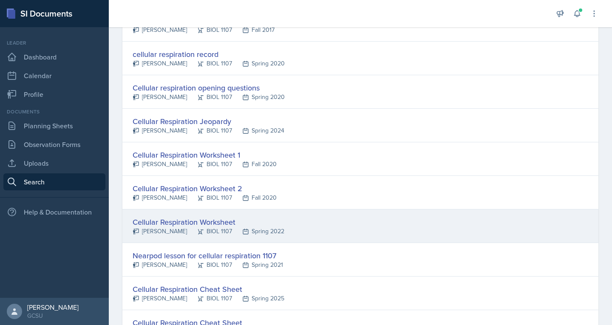
click at [177, 225] on div "Cellular Respiration Worksheet" at bounding box center [209, 221] width 152 height 11
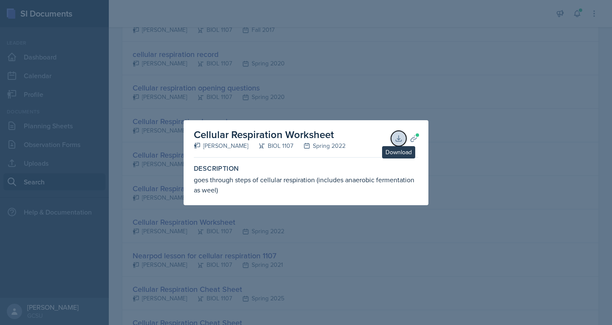
click at [398, 138] on icon at bounding box center [399, 139] width 6 height 6
click at [246, 92] on div at bounding box center [306, 162] width 612 height 325
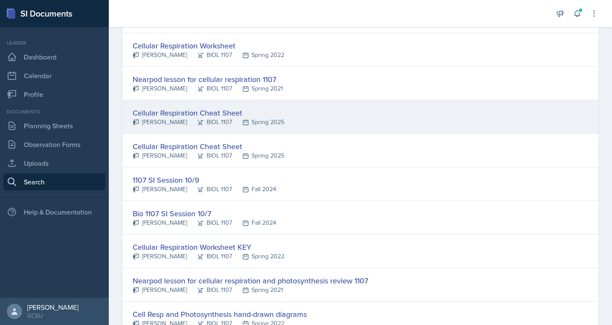
scroll to position [339, 0]
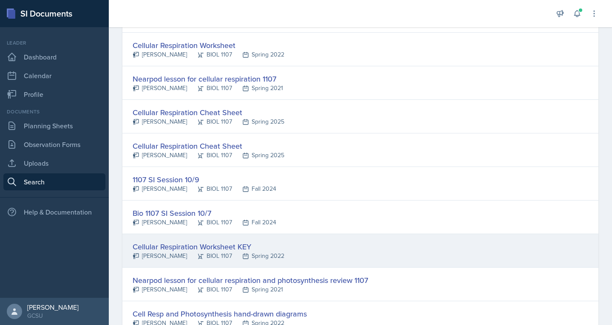
click at [159, 250] on div "Cellular Respiration Worksheet KEY" at bounding box center [209, 246] width 152 height 11
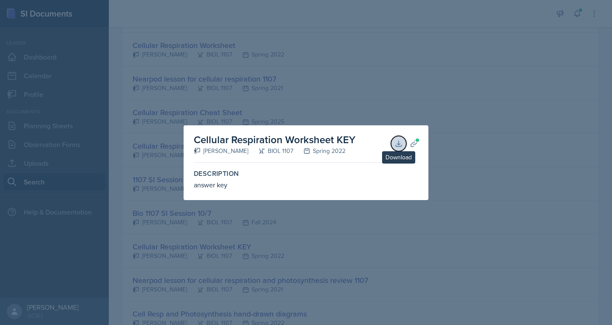
click at [402, 144] on icon at bounding box center [399, 143] width 9 height 9
click at [164, 139] on div at bounding box center [306, 162] width 612 height 325
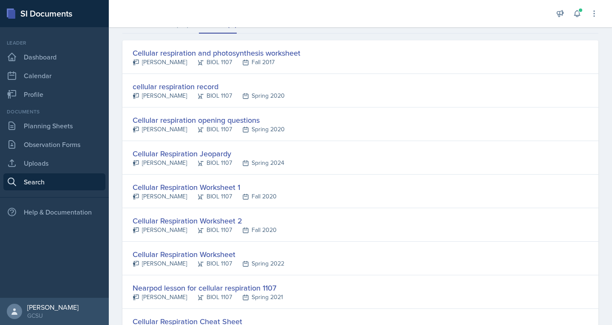
scroll to position [133, 0]
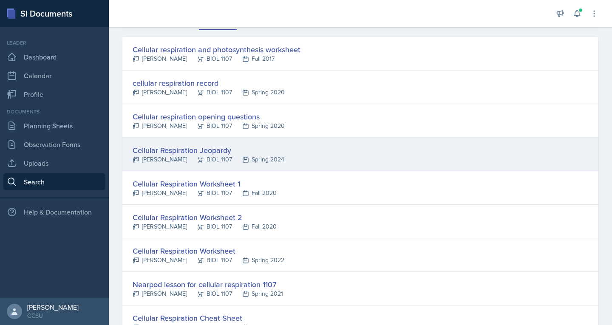
click at [197, 147] on div "Cellular Respiration Jeopardy" at bounding box center [209, 150] width 152 height 11
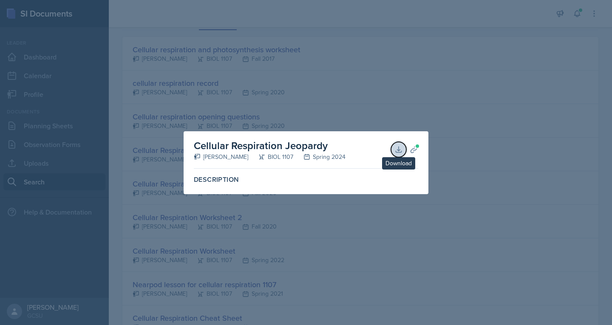
click at [397, 149] on icon at bounding box center [399, 149] width 9 height 9
click at [176, 123] on div at bounding box center [306, 162] width 612 height 325
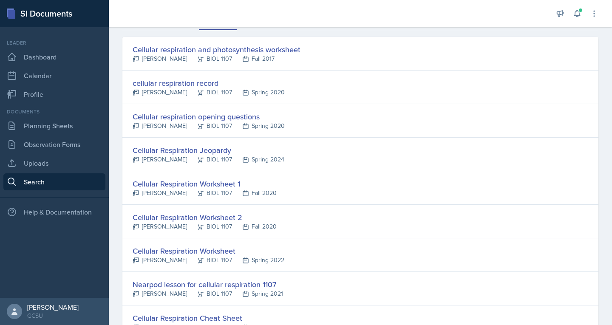
scroll to position [0, 0]
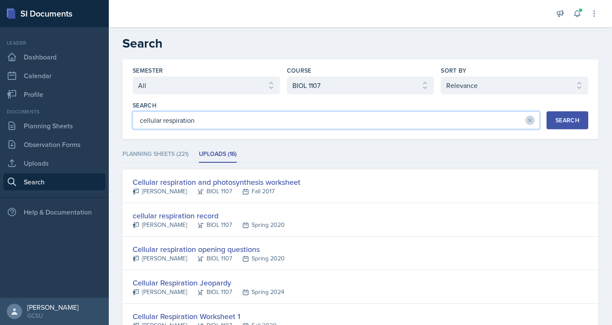
click at [210, 119] on input "cellular respiration" at bounding box center [336, 120] width 407 height 18
type input "J"
type input "jeopardy"
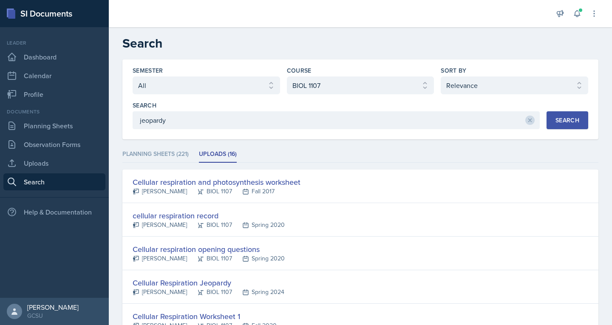
click at [556, 120] on div "Search" at bounding box center [568, 120] width 24 height 7
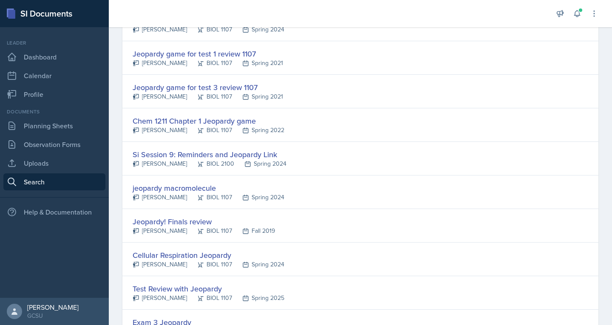
scroll to position [265, 0]
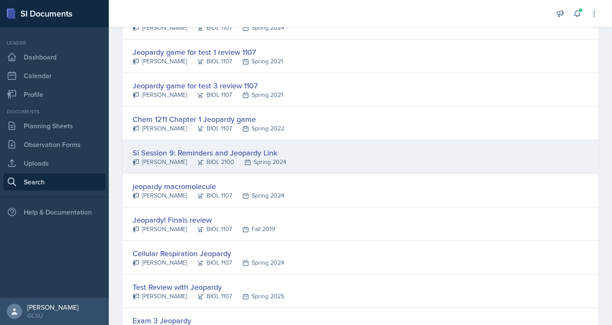
click at [169, 153] on div "Si Session 9: Reminders and Jeopardy Link" at bounding box center [210, 152] width 154 height 11
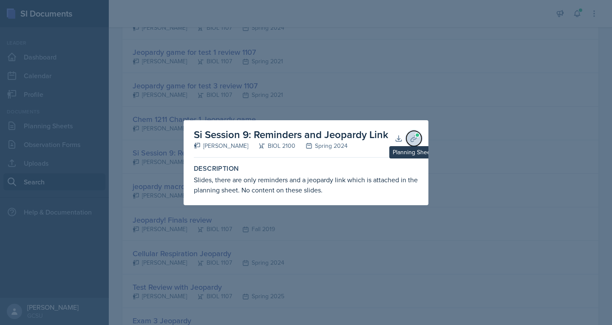
click at [416, 140] on icon at bounding box center [414, 138] width 9 height 9
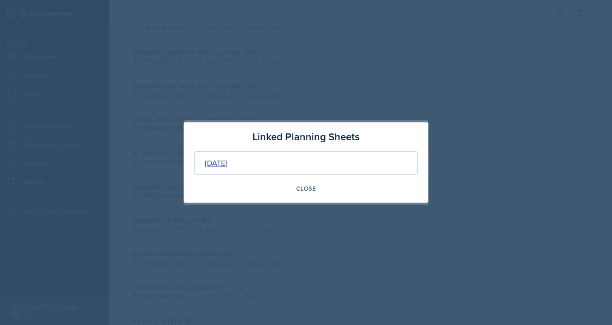
click at [223, 164] on div "[DATE]" at bounding box center [216, 162] width 23 height 11
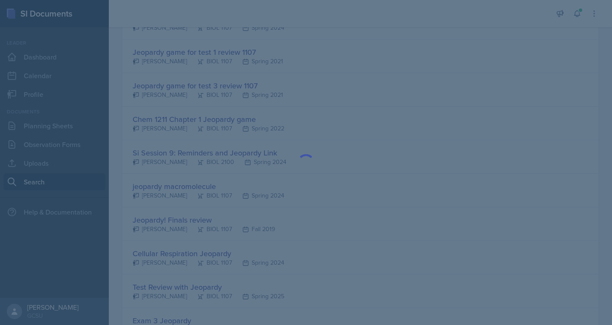
scroll to position [0, 0]
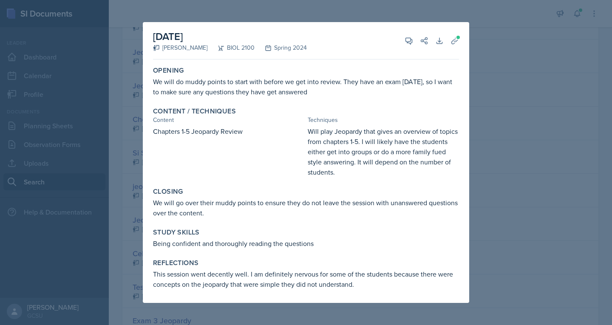
click at [130, 216] on div at bounding box center [306, 162] width 612 height 325
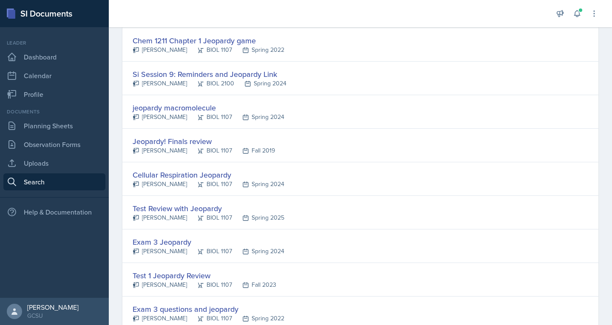
scroll to position [351, 0]
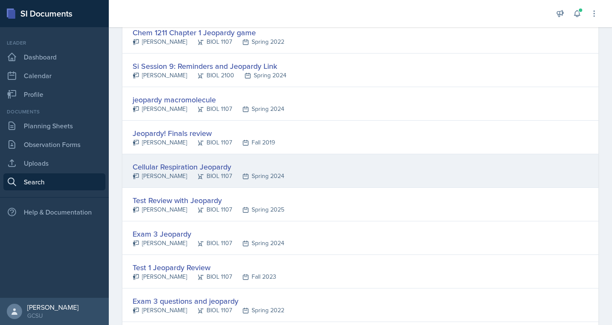
click at [152, 176] on div "[PERSON_NAME]" at bounding box center [160, 176] width 54 height 9
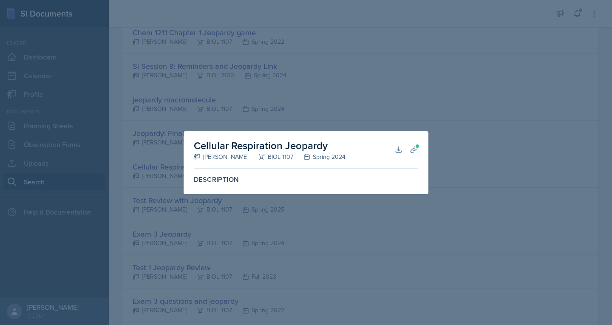
click at [231, 168] on div "Cellular Respiration Jeopardy [PERSON_NAME] BIOL 1107 Spring 2024 Download Plan…" at bounding box center [306, 149] width 225 height 37
click at [73, 110] on div at bounding box center [306, 162] width 612 height 325
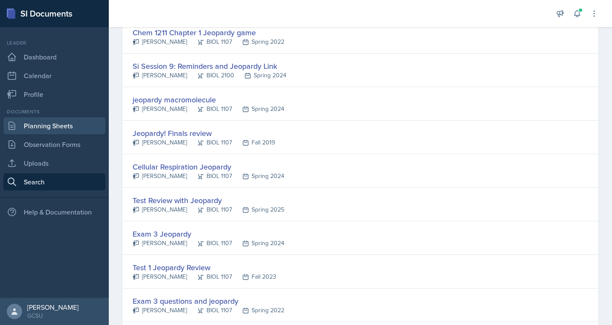
click at [60, 131] on link "Planning Sheets" at bounding box center [54, 125] width 102 height 17
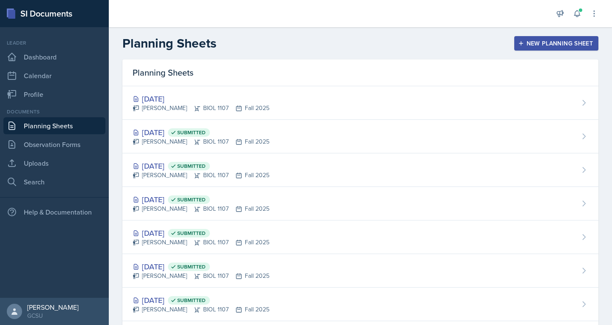
click at [237, 39] on div "Planning Sheets New Planning Sheet" at bounding box center [361, 43] width 504 height 15
click at [524, 44] on div "New Planning Sheet" at bounding box center [556, 43] width 73 height 7
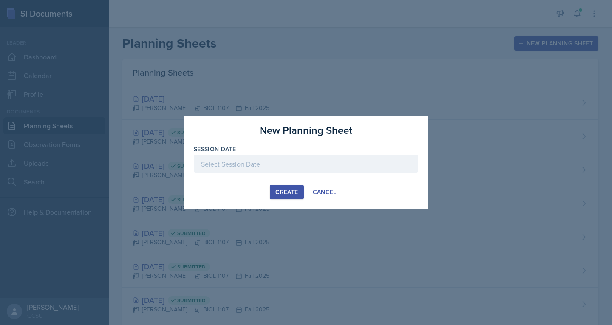
click at [275, 166] on div at bounding box center [306, 164] width 225 height 18
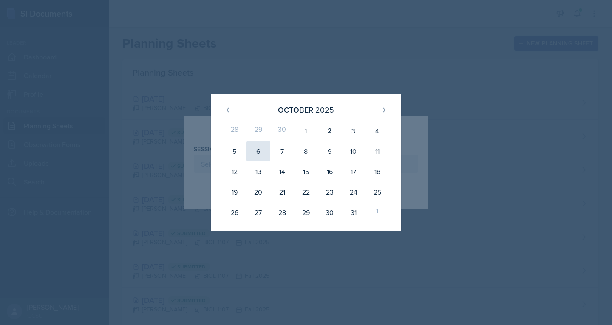
click at [268, 151] on div "6" at bounding box center [259, 151] width 24 height 20
type input "[DATE]"
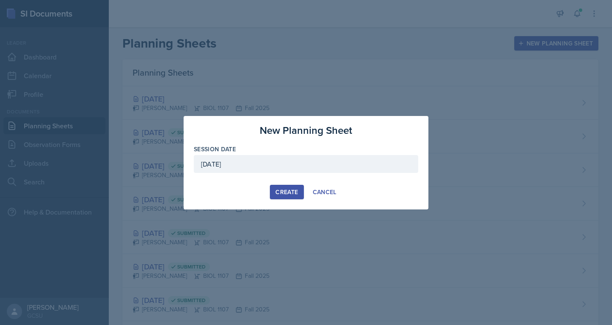
click at [280, 194] on div "Create" at bounding box center [287, 192] width 23 height 7
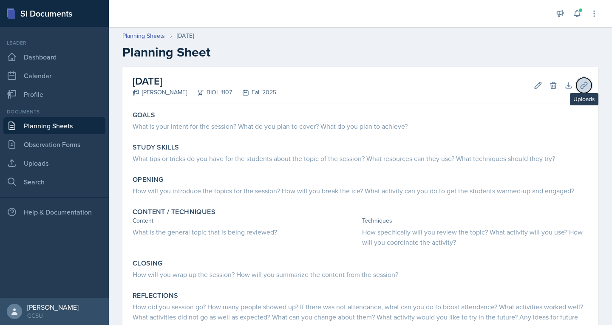
click at [577, 87] on button "Uploads" at bounding box center [584, 85] width 15 height 15
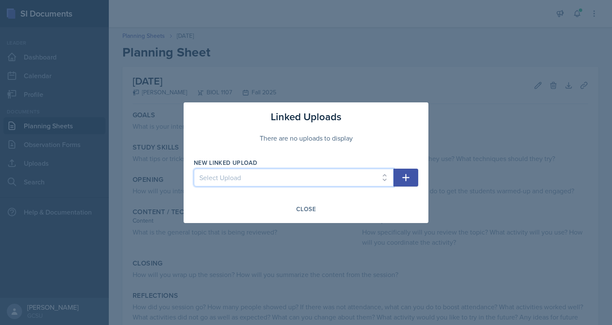
click at [277, 178] on select "Select Upload" at bounding box center [294, 178] width 200 height 18
click at [409, 179] on icon "button" at bounding box center [406, 178] width 10 height 10
click at [303, 176] on select "Select Upload" at bounding box center [294, 178] width 200 height 18
click at [215, 172] on select "Select Upload" at bounding box center [294, 178] width 200 height 18
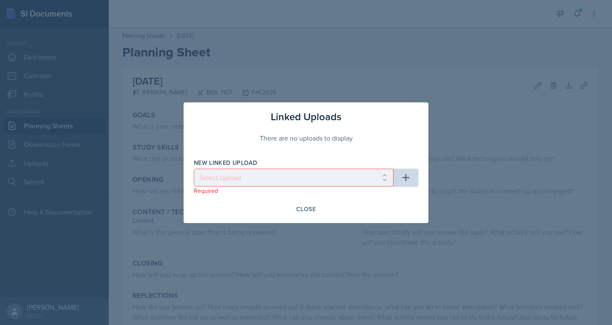
click at [242, 135] on div "There are no uploads to display" at bounding box center [306, 138] width 225 height 27
click at [307, 211] on div "Close" at bounding box center [306, 209] width 20 height 7
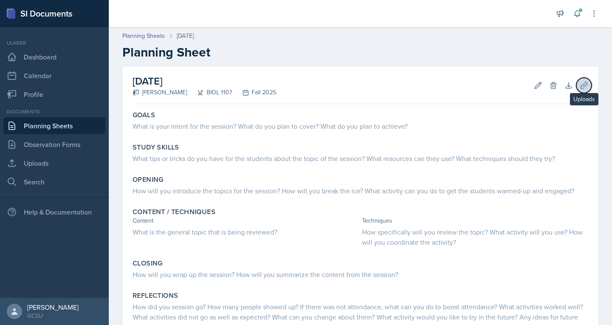
click at [581, 88] on icon at bounding box center [584, 85] width 6 height 6
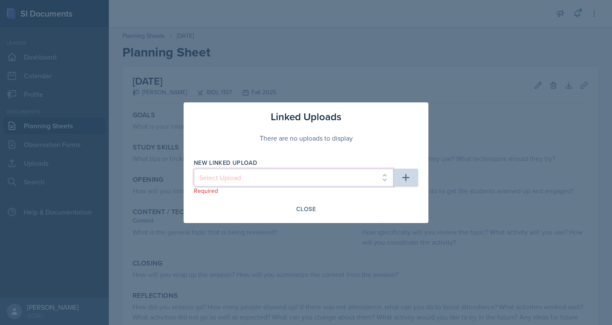
click at [385, 174] on select "Select Upload" at bounding box center [294, 178] width 200 height 18
click at [233, 211] on div "Close" at bounding box center [306, 209] width 225 height 14
click at [226, 174] on select "Select Upload" at bounding box center [294, 178] width 200 height 18
click at [276, 179] on select "Select Upload" at bounding box center [294, 178] width 200 height 18
click at [213, 178] on select "Select Upload" at bounding box center [294, 178] width 200 height 18
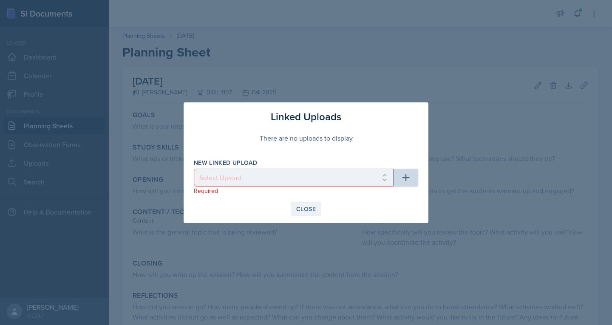
click at [309, 210] on div "Close" at bounding box center [306, 209] width 20 height 7
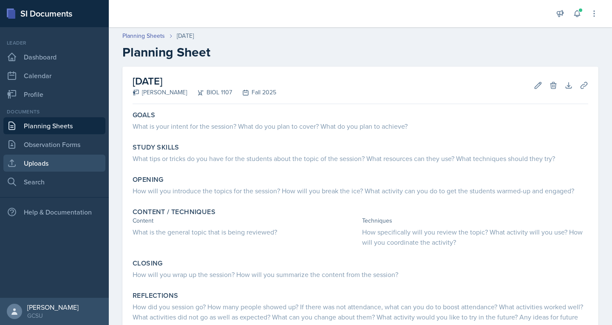
click at [49, 162] on link "Uploads" at bounding box center [54, 163] width 102 height 17
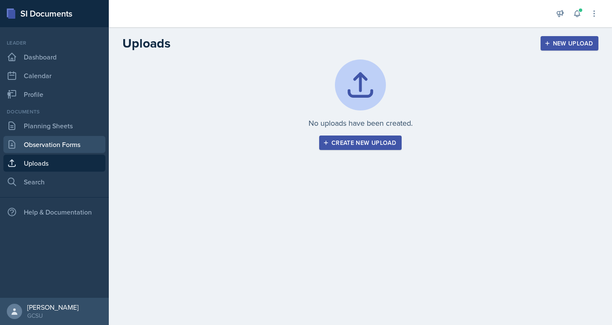
click at [31, 151] on link "Observation Forms" at bounding box center [54, 144] width 102 height 17
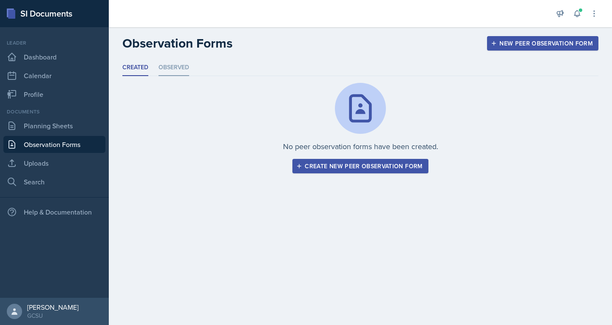
click at [176, 70] on li "Observed" at bounding box center [174, 68] width 31 height 17
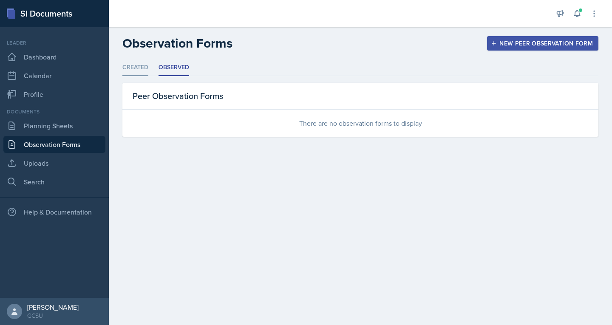
click at [137, 69] on li "Created" at bounding box center [135, 68] width 26 height 17
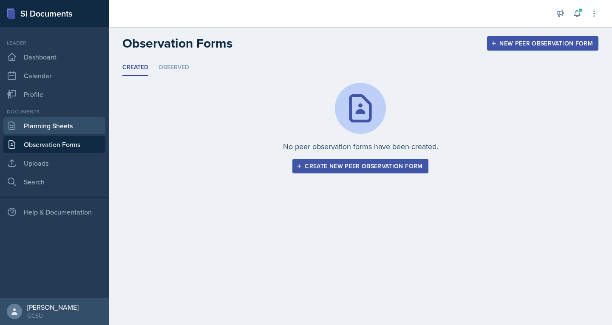
click at [53, 121] on link "Planning Sheets" at bounding box center [54, 125] width 102 height 17
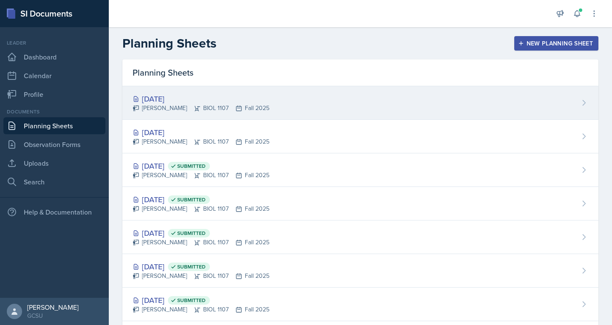
click at [151, 99] on div "[DATE]" at bounding box center [201, 98] width 137 height 11
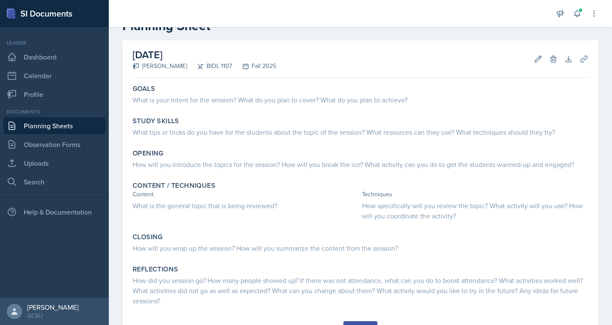
scroll to position [27, 0]
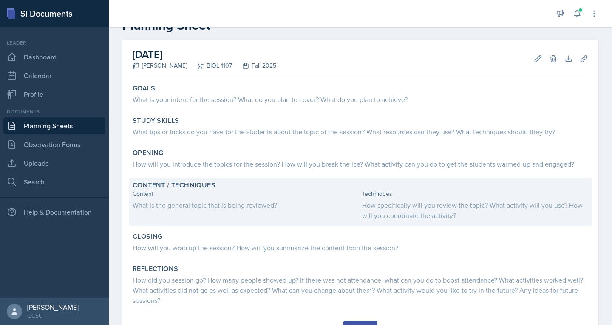
click at [154, 204] on div "What is the general topic that is being reviewed?" at bounding box center [246, 205] width 226 height 10
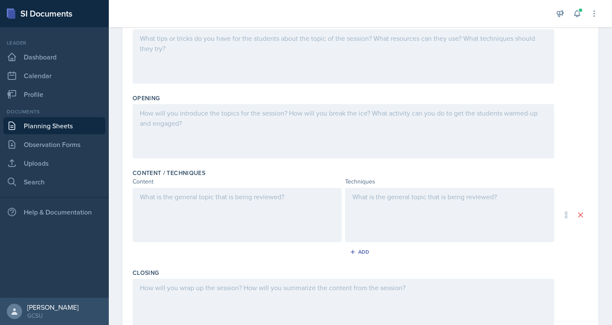
click at [153, 208] on div at bounding box center [237, 215] width 209 height 54
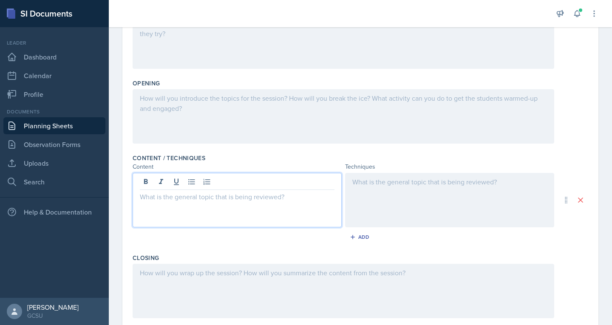
click at [362, 192] on div at bounding box center [449, 200] width 209 height 54
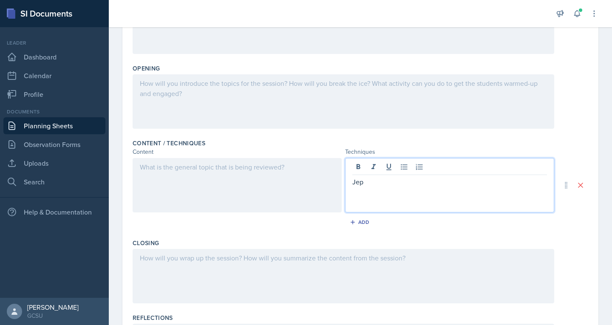
click at [380, 187] on p "Jep" at bounding box center [450, 182] width 195 height 10
click at [359, 183] on p "Jepfile:///C:/My%20Documents%20Local/SI%20class%20Fall%2025/cellular-respiratio…" at bounding box center [450, 187] width 195 height 20
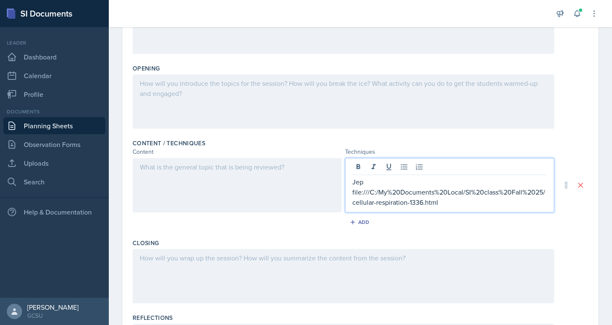
click at [368, 182] on p "Jep" at bounding box center [450, 182] width 195 height 10
click at [197, 176] on div at bounding box center [237, 185] width 209 height 54
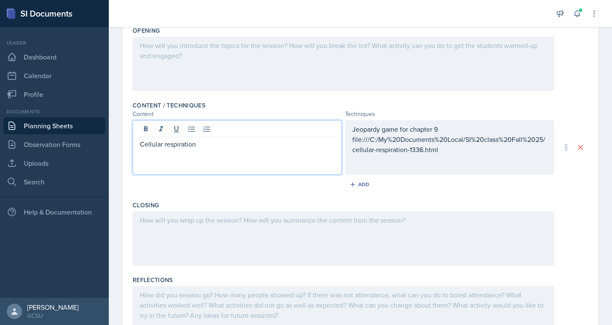
scroll to position [208, 0]
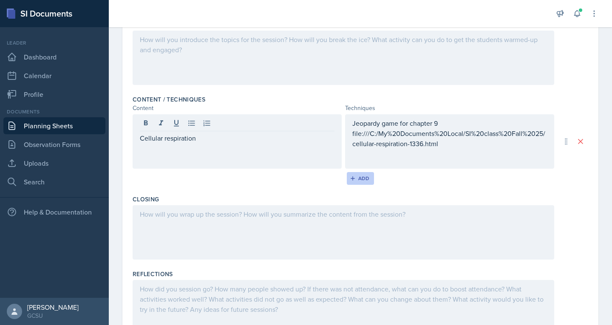
click at [361, 182] on div "Add" at bounding box center [361, 178] width 18 height 7
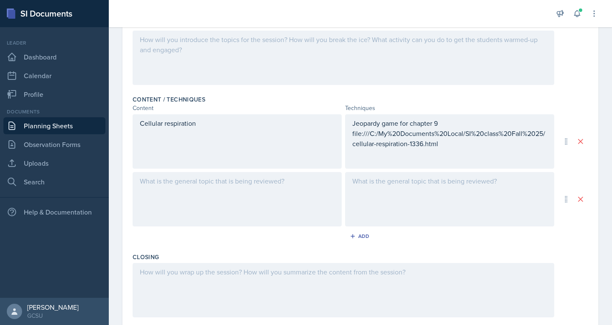
click at [251, 185] on div at bounding box center [237, 199] width 209 height 54
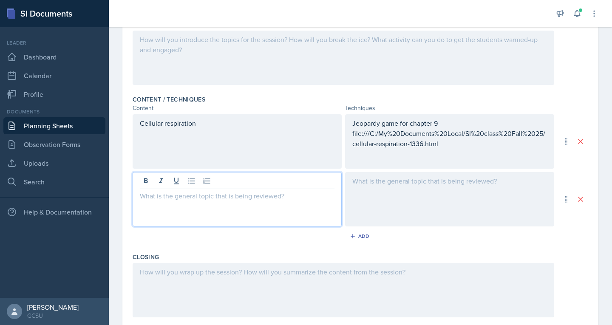
click at [399, 189] on div at bounding box center [449, 199] width 209 height 54
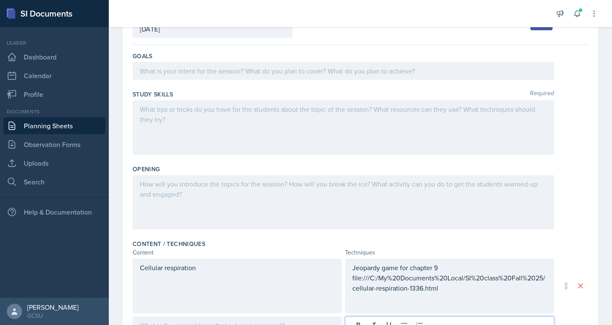
scroll to position [0, 0]
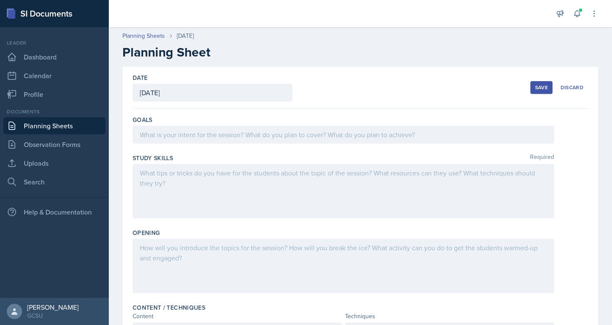
click at [331, 134] on div at bounding box center [344, 135] width 422 height 18
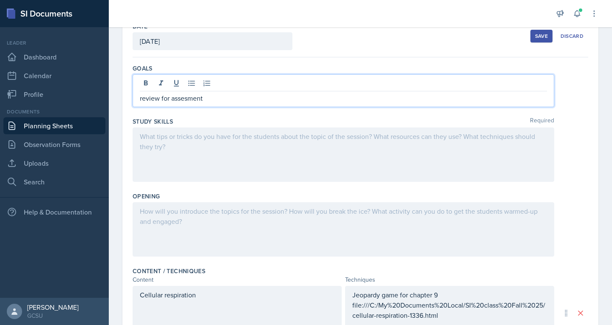
click at [293, 147] on div at bounding box center [344, 155] width 422 height 54
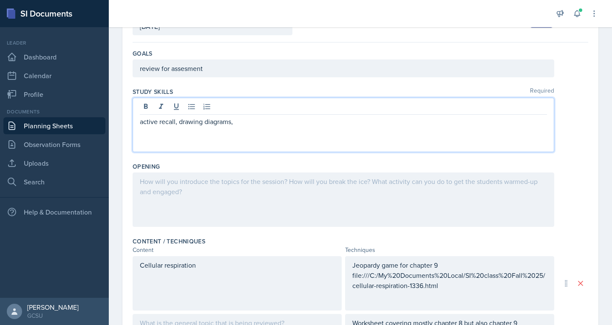
scroll to position [81, 0]
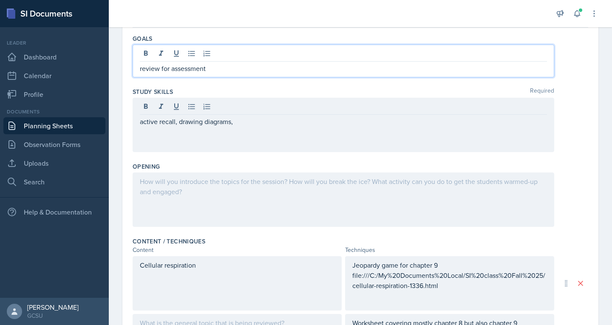
click at [240, 123] on p "active recall, drawing diagrams," at bounding box center [343, 122] width 407 height 10
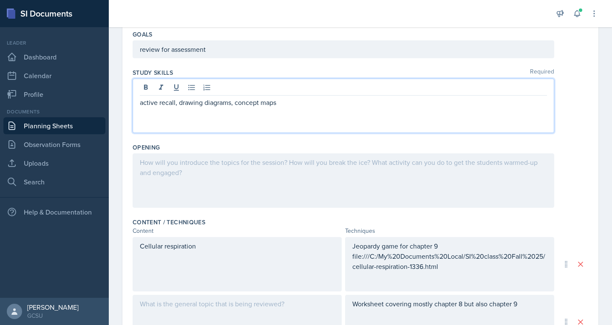
click at [222, 163] on p at bounding box center [343, 162] width 407 height 10
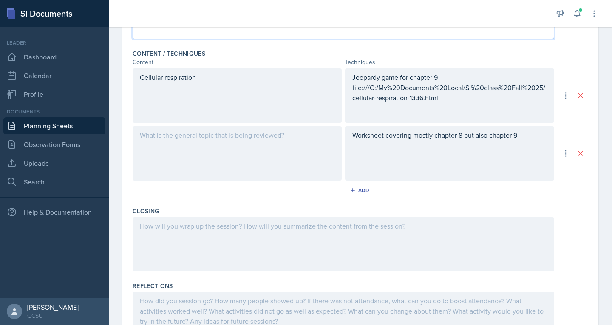
scroll to position [255, 0]
click at [240, 138] on p at bounding box center [237, 134] width 195 height 10
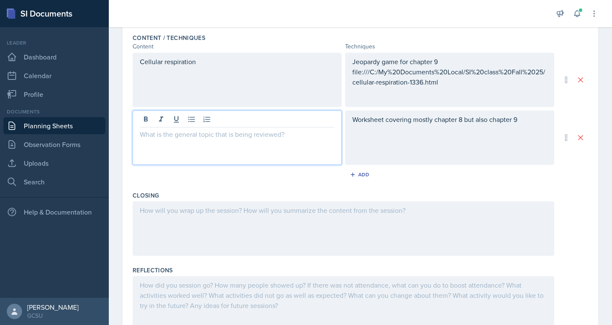
click at [168, 141] on div at bounding box center [237, 138] width 209 height 54
paste div
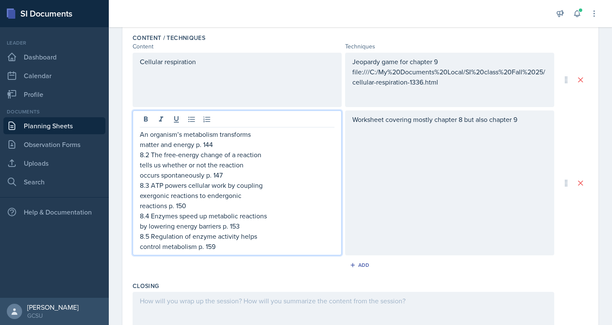
click at [213, 145] on p "matter and energy p. 144" at bounding box center [237, 144] width 195 height 10
click at [140, 135] on p "An organism’s metabolism transforms" at bounding box center [237, 134] width 195 height 10
click at [228, 177] on p "occurs spontaneously p. 147" at bounding box center [237, 175] width 195 height 10
click at [190, 208] on p "reactions p. 150" at bounding box center [237, 206] width 195 height 10
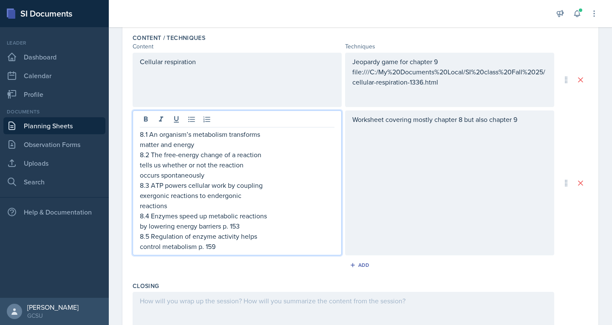
click at [245, 224] on p "by lowering energy barriers p. 153" at bounding box center [237, 226] width 195 height 10
click at [217, 247] on p "control metabolism p. 159" at bounding box center [237, 247] width 195 height 10
click at [165, 72] on div "Cellular respiration" at bounding box center [237, 80] width 209 height 54
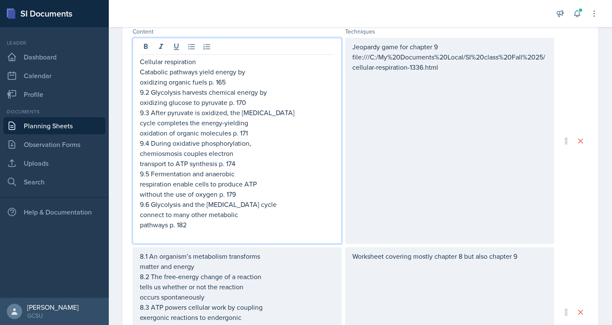
click at [140, 71] on p "Catabolic pathways yield energy by" at bounding box center [237, 72] width 195 height 10
click at [212, 60] on p "Cellular respiration" at bounding box center [237, 62] width 195 height 10
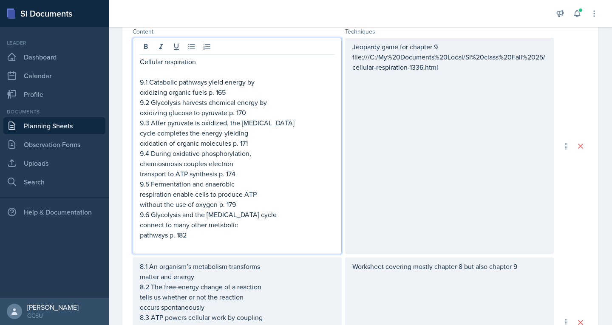
click at [227, 92] on p "oxidizing organic fuels p. 165" at bounding box center [237, 92] width 195 height 10
click at [249, 112] on p "oxidizing glucose to pyruvate p. 170" at bounding box center [237, 113] width 195 height 10
click at [254, 142] on p "oxidation of organic molecules p. 171" at bounding box center [237, 143] width 195 height 10
click at [236, 174] on p "transport to ATP synthesis p. 174" at bounding box center [237, 174] width 195 height 10
click at [236, 206] on p "without the use of oxygen p. 179" at bounding box center [237, 204] width 195 height 10
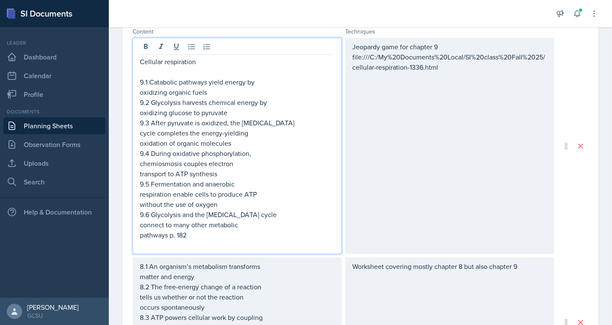
click at [191, 233] on p "pathways p. 182" at bounding box center [237, 235] width 195 height 10
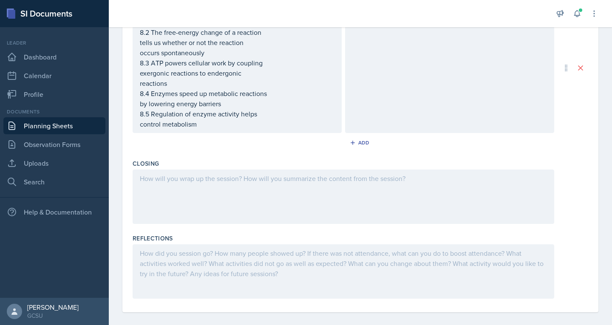
scroll to position [547, 0]
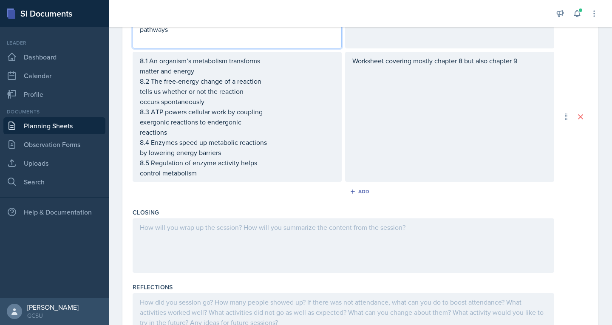
click at [193, 234] on div at bounding box center [344, 246] width 422 height 54
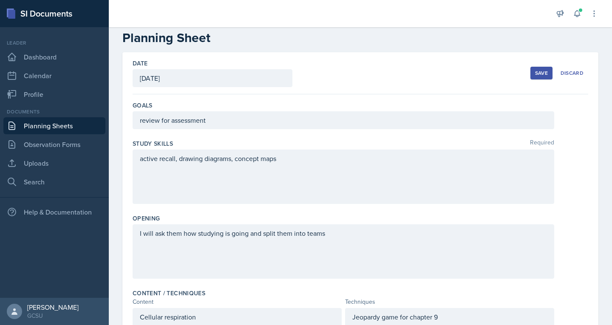
scroll to position [0, 0]
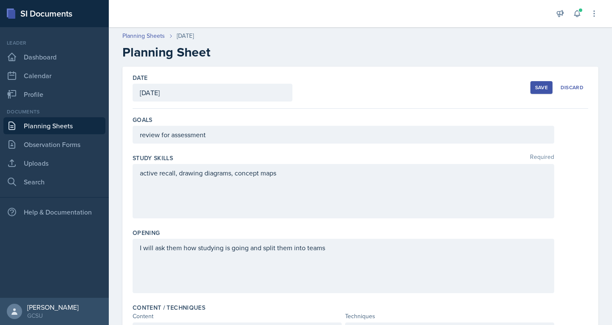
click at [542, 85] on div "Save" at bounding box center [541, 87] width 13 height 7
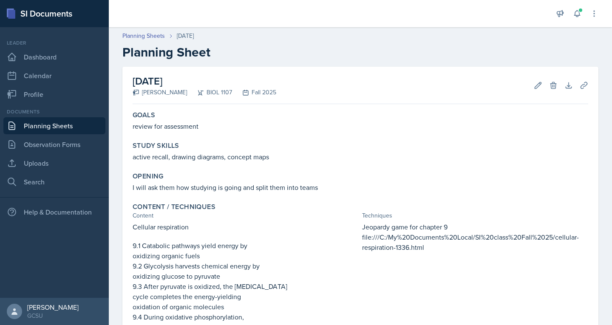
click at [18, 125] on link "Planning Sheets" at bounding box center [54, 125] width 102 height 17
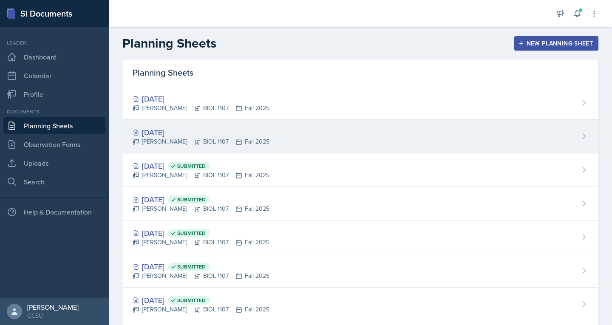
click at [148, 143] on div "[PERSON_NAME] BIOL 1107 Fall 2025" at bounding box center [201, 141] width 137 height 9
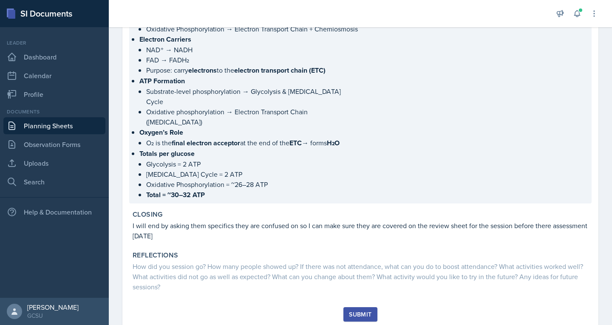
scroll to position [551, 0]
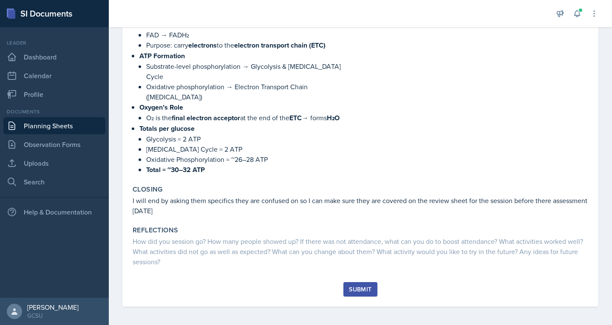
click at [359, 288] on div "Submit" at bounding box center [360, 289] width 23 height 7
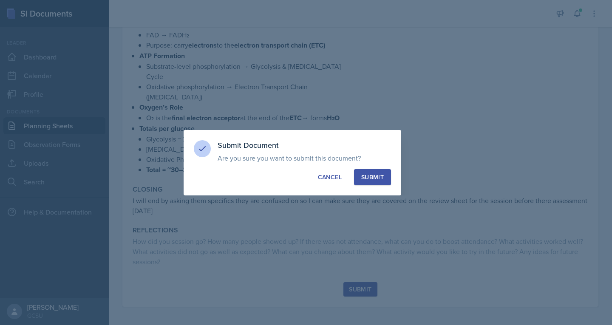
click at [380, 175] on div "Submit" at bounding box center [373, 177] width 23 height 9
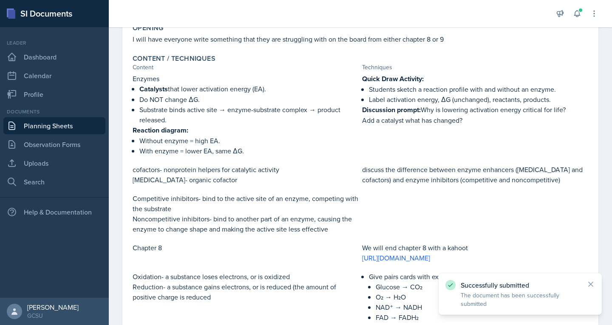
scroll to position [0, 0]
